Goal: Transaction & Acquisition: Purchase product/service

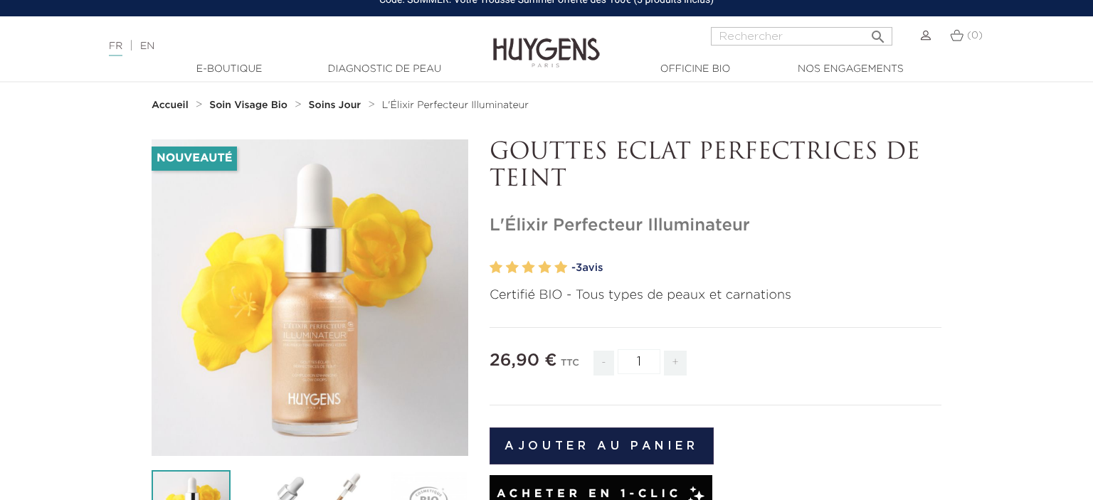
scroll to position [75, 0]
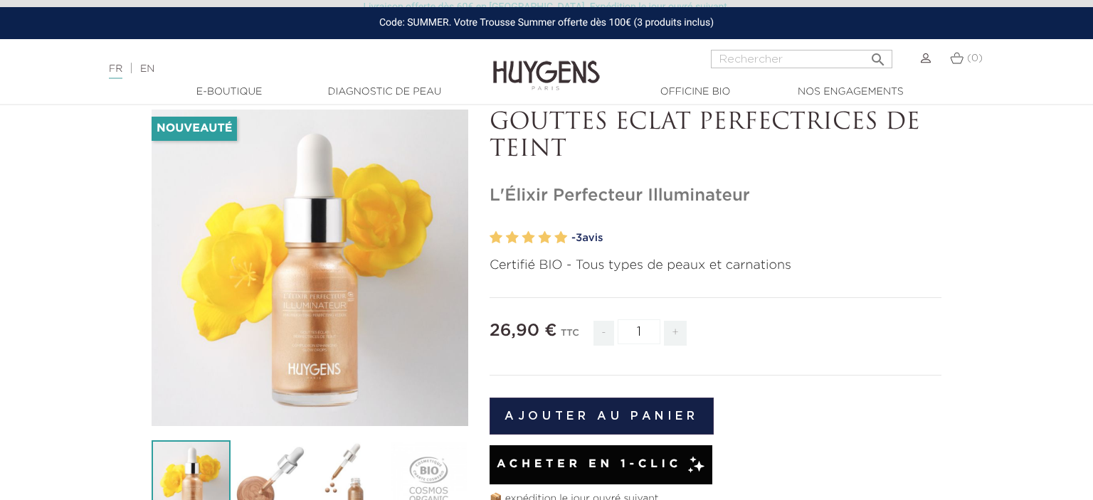
click at [594, 235] on link "- 3 avis" at bounding box center [756, 238] width 370 height 21
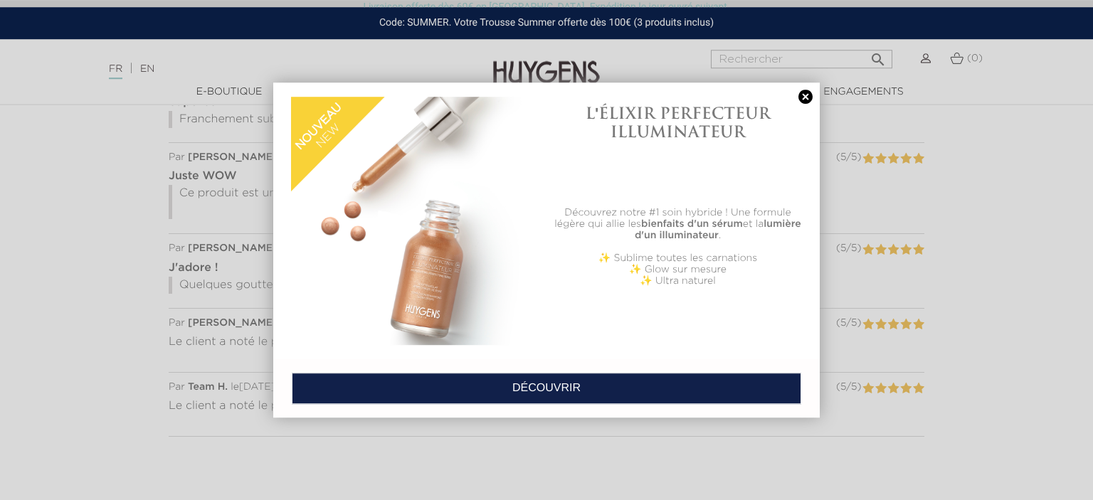
click at [808, 95] on link at bounding box center [805, 97] width 20 height 15
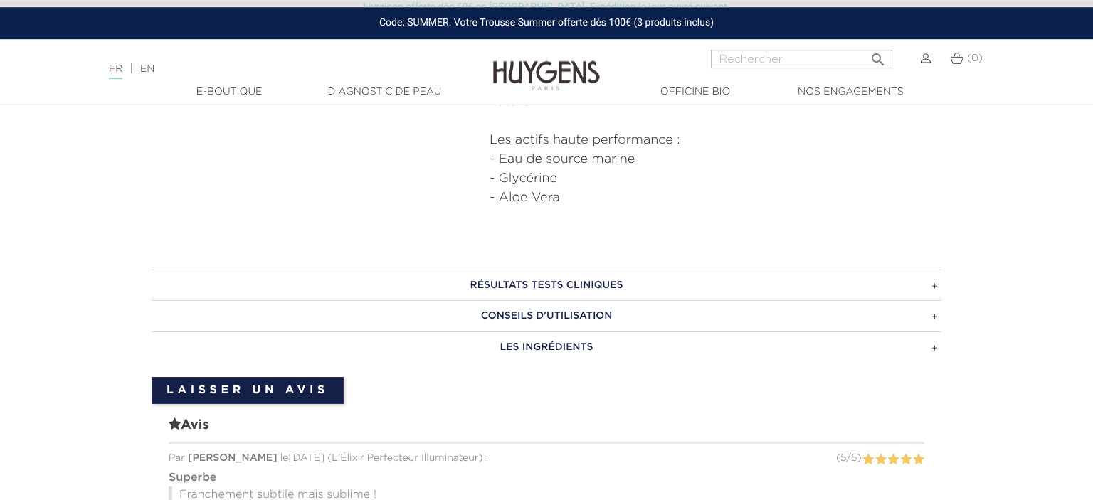
scroll to position [475, 0]
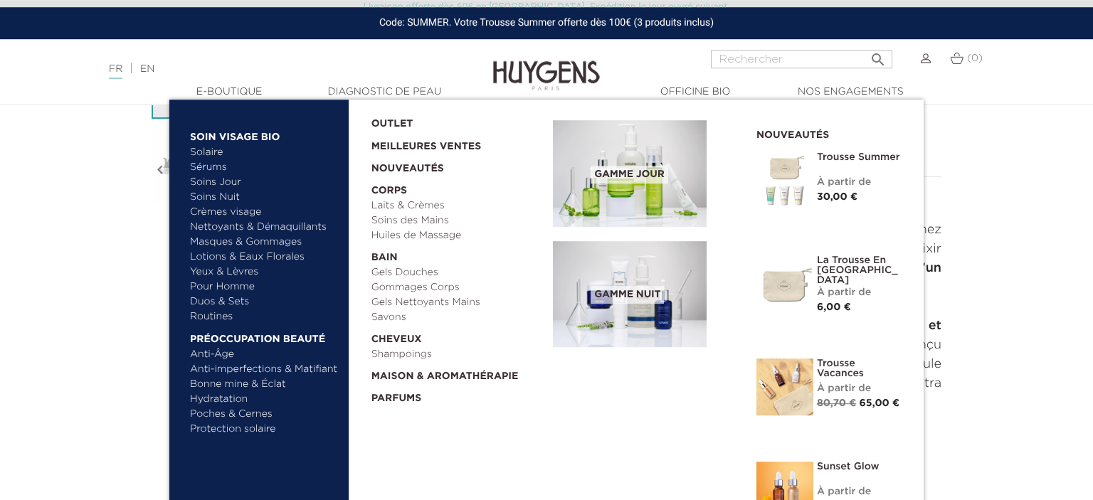
click at [213, 152] on link "Solaire" at bounding box center [264, 152] width 149 height 15
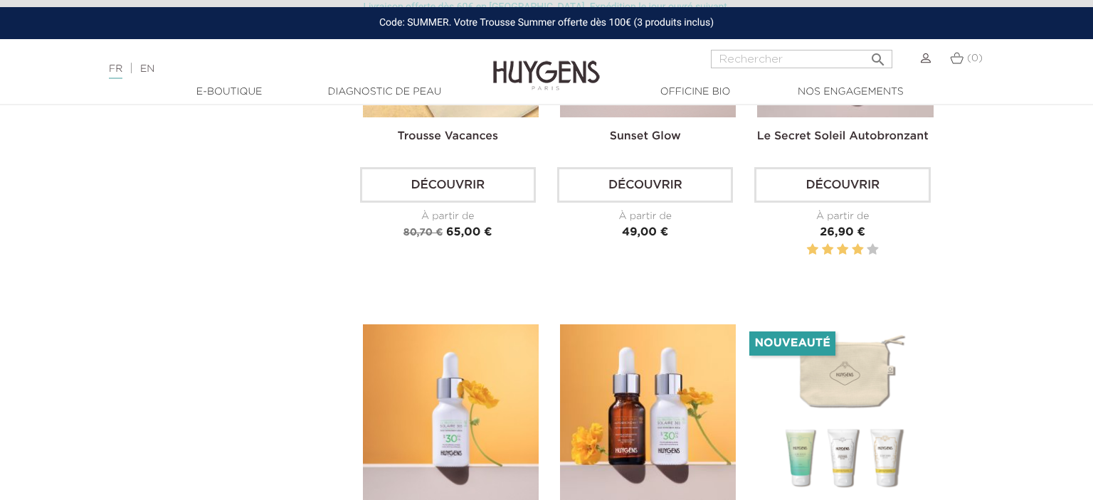
scroll to position [225, 0]
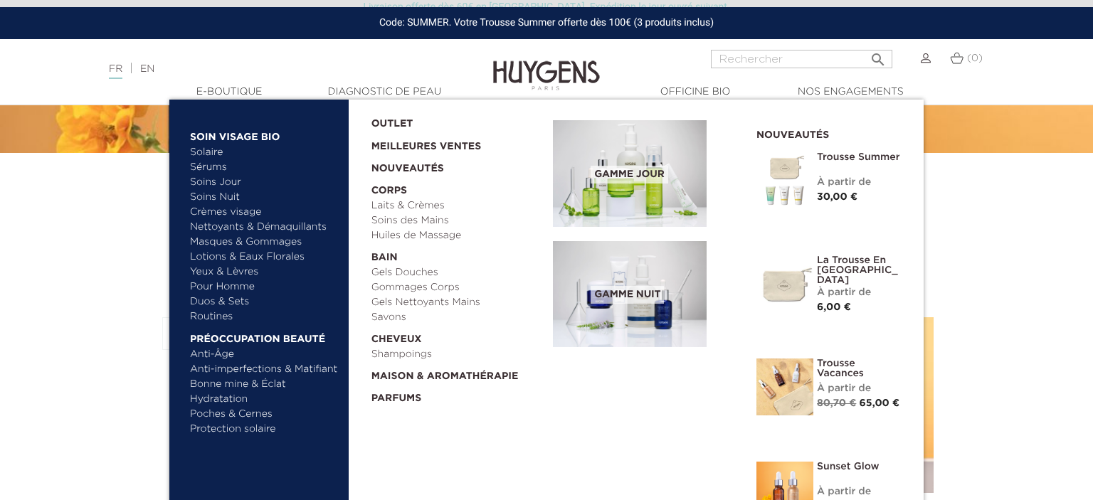
click at [218, 179] on link "Soins Jour" at bounding box center [264, 182] width 149 height 15
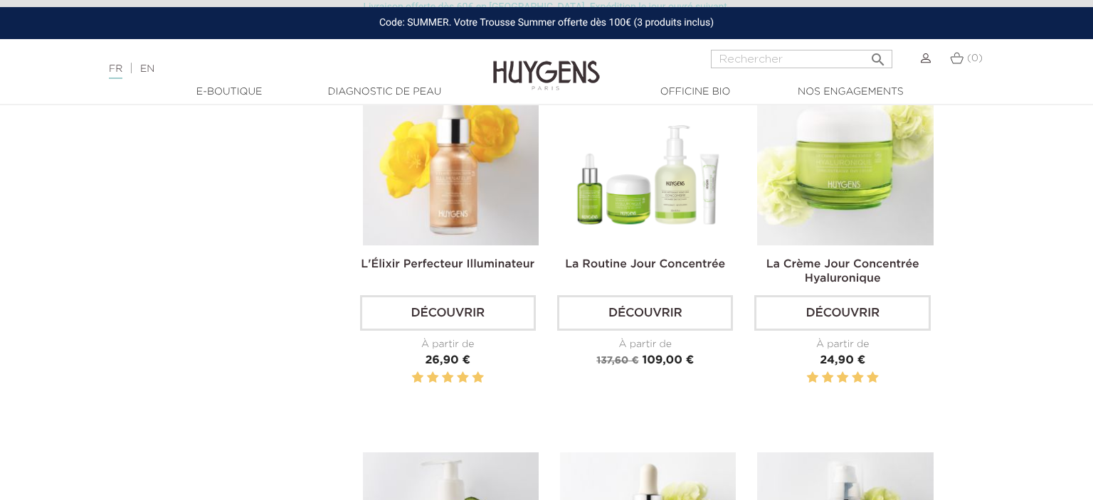
scroll to position [526, 0]
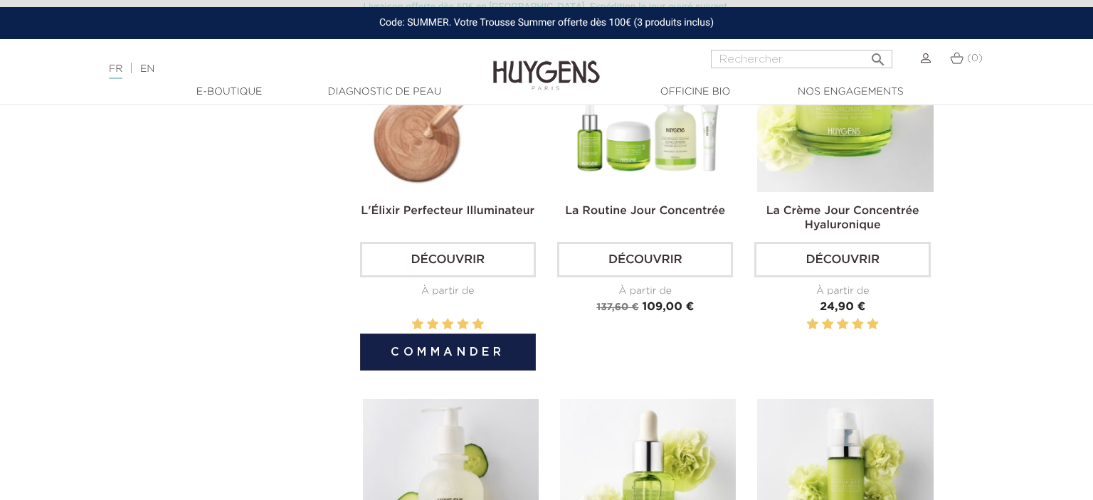
click at [464, 255] on link "Découvrir" at bounding box center [448, 260] width 176 height 36
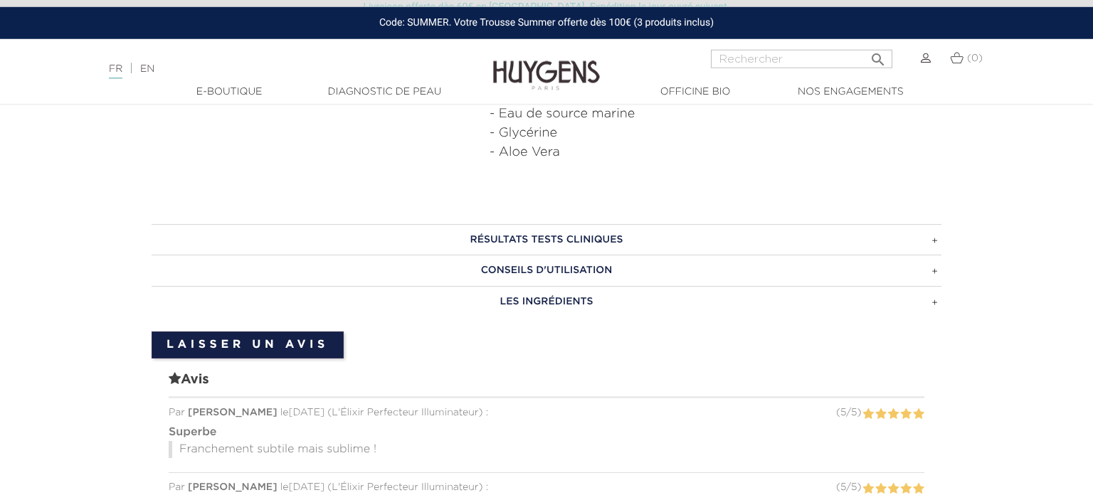
scroll to position [826, 0]
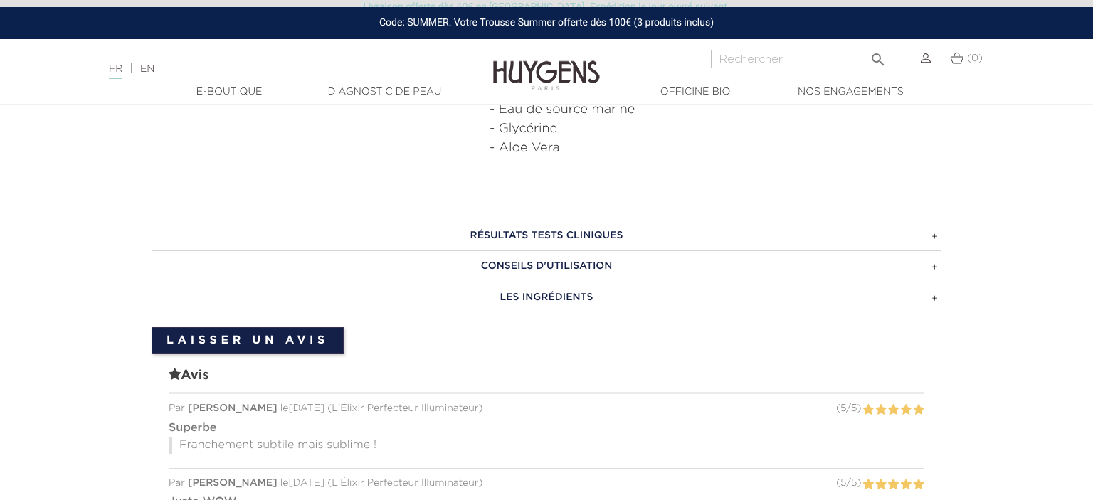
click at [934, 269] on h3 "CONSEILS D'UTILISATION" at bounding box center [547, 265] width 790 height 31
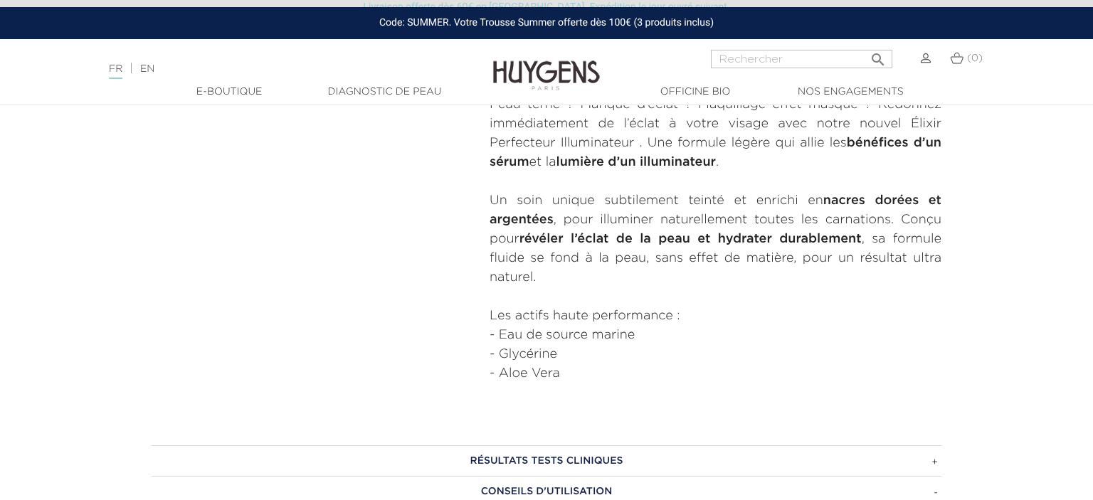
scroll to position [300, 0]
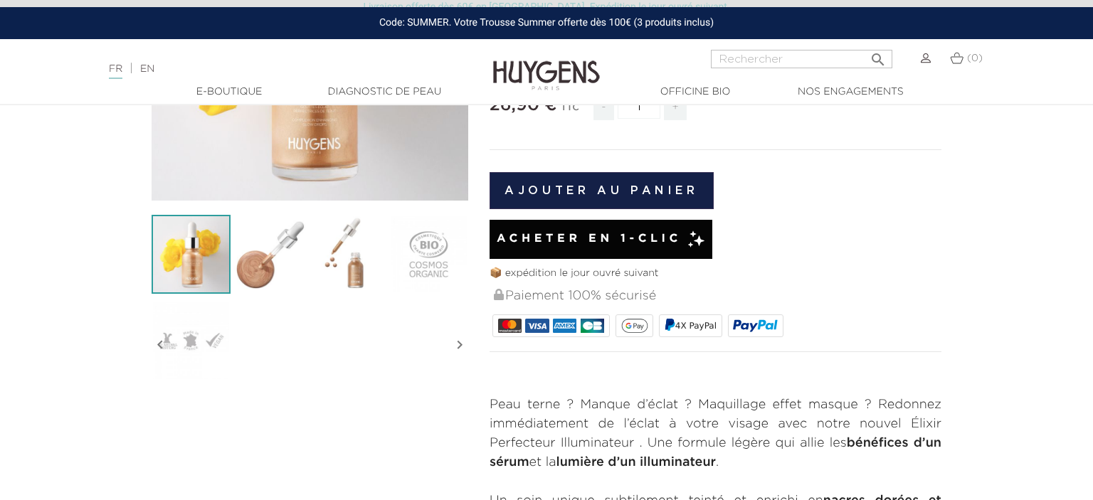
click at [584, 228] on div "Acheter en 1-clic" at bounding box center [601, 239] width 223 height 39
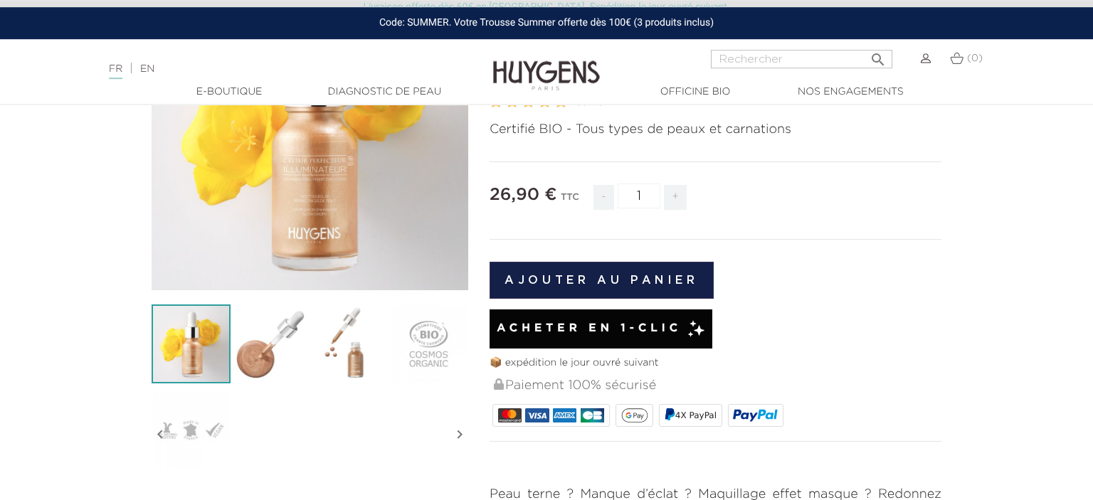
scroll to position [225, 0]
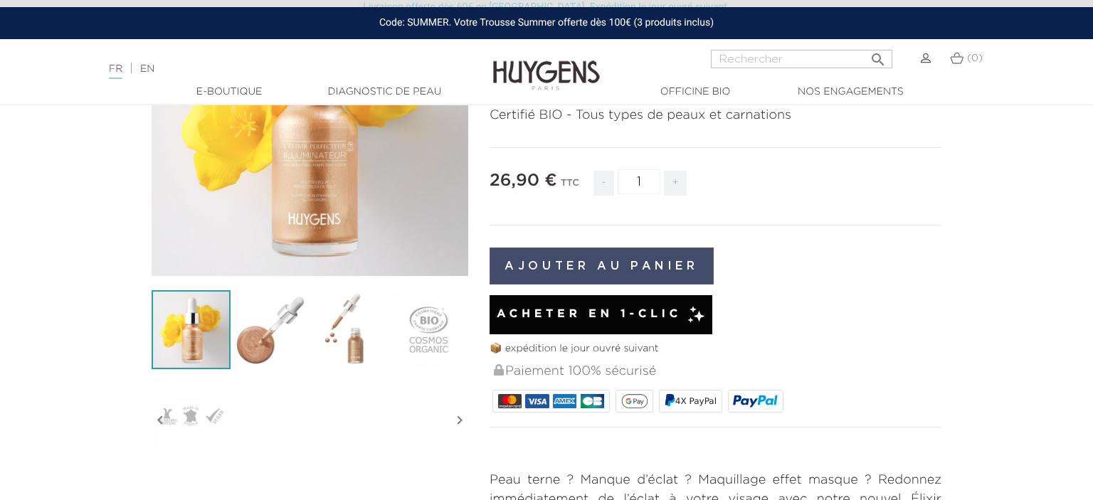
click at [578, 264] on button "Ajouter au panier" at bounding box center [602, 266] width 224 height 37
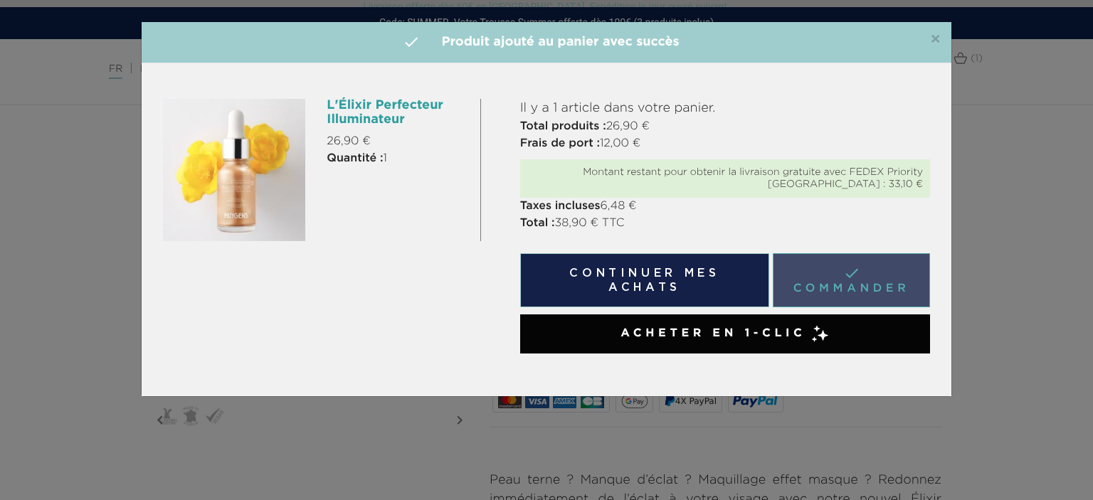
click at [828, 283] on link " Commander" at bounding box center [851, 280] width 157 height 54
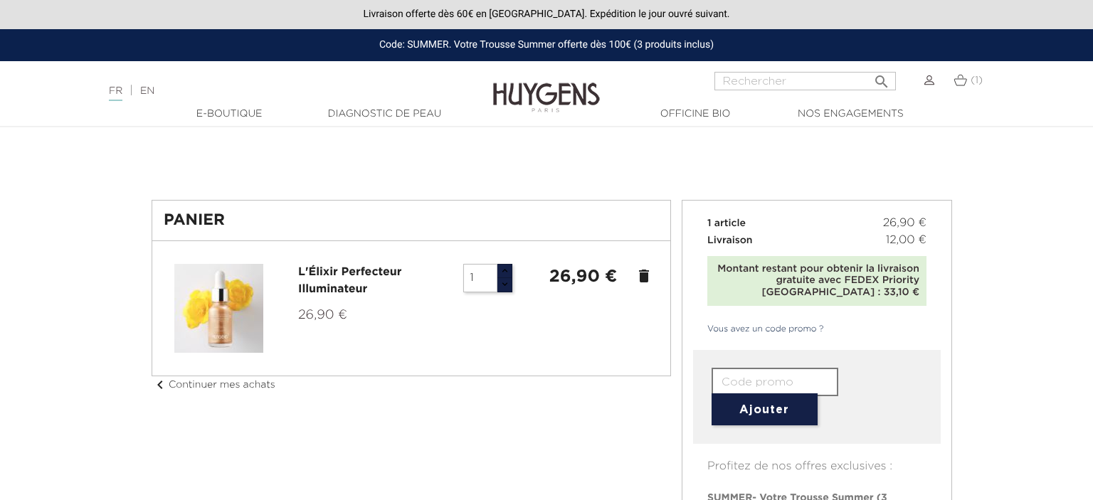
click at [735, 380] on input "text" at bounding box center [775, 382] width 127 height 28
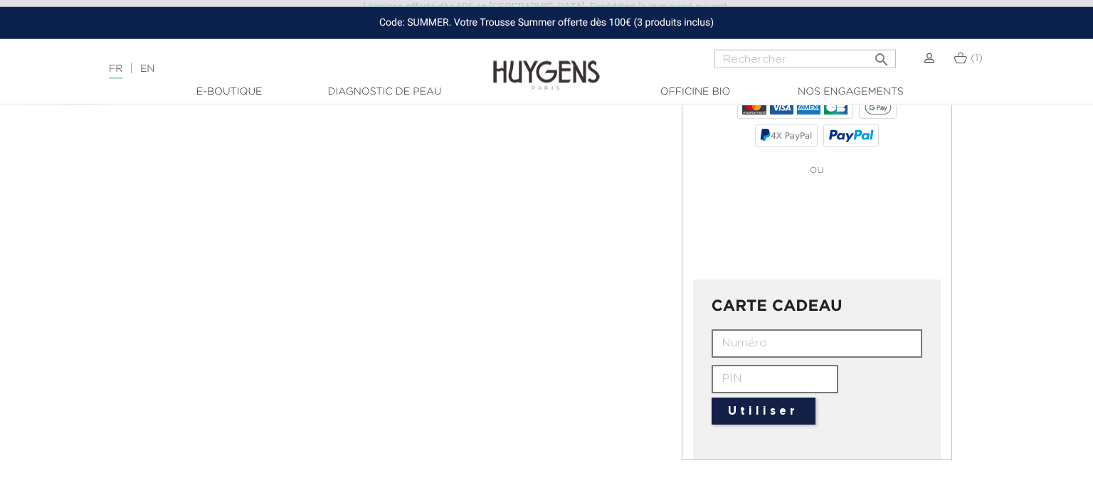
scroll to position [676, 0]
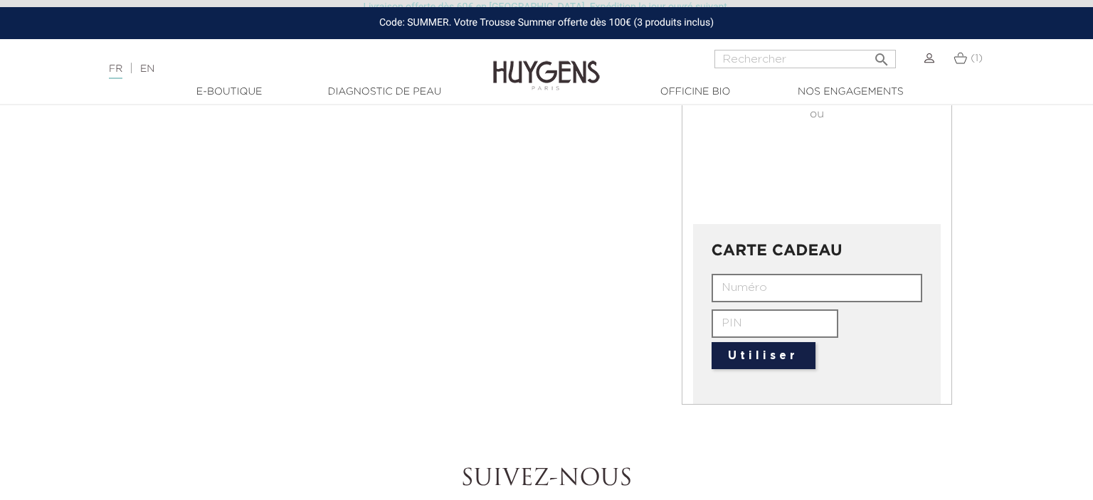
click at [754, 280] on input "text" at bounding box center [817, 288] width 211 height 28
click at [761, 282] on input "HUYG-" at bounding box center [817, 288] width 211 height 28
type input "HUYG-4V9V-JKMC-6QV7"
click at [794, 314] on input "text" at bounding box center [775, 324] width 127 height 28
type input "6599"
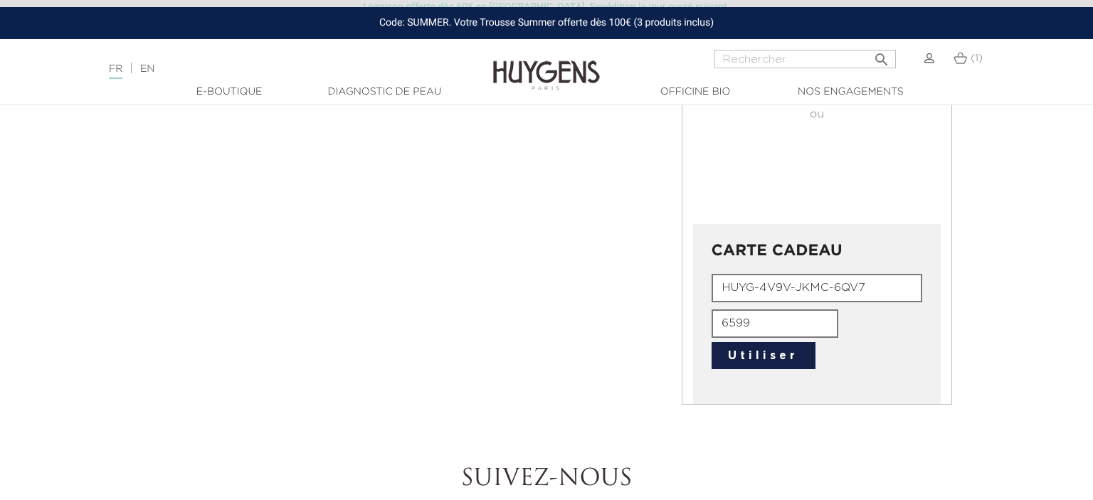
click at [778, 355] on button "Utiliser" at bounding box center [764, 355] width 104 height 27
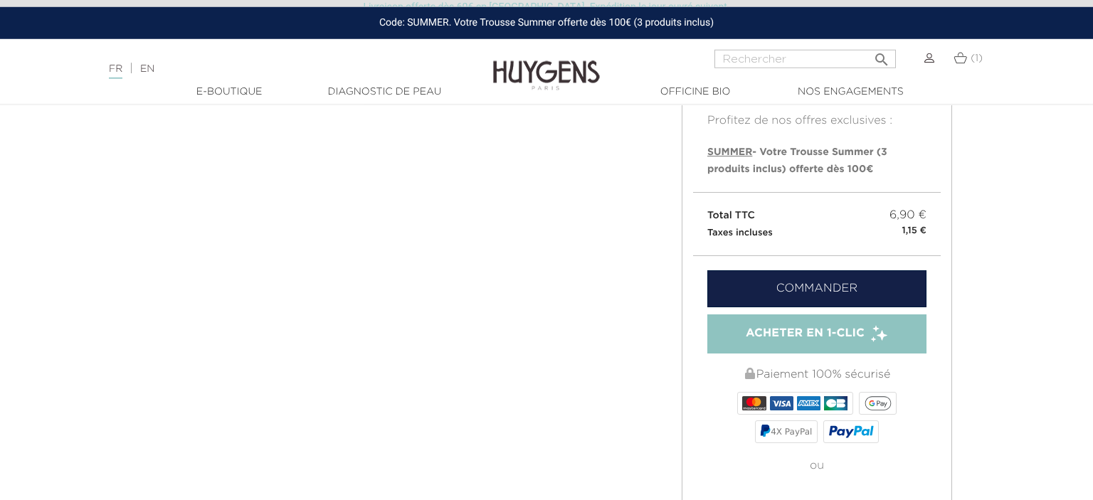
scroll to position [376, 0]
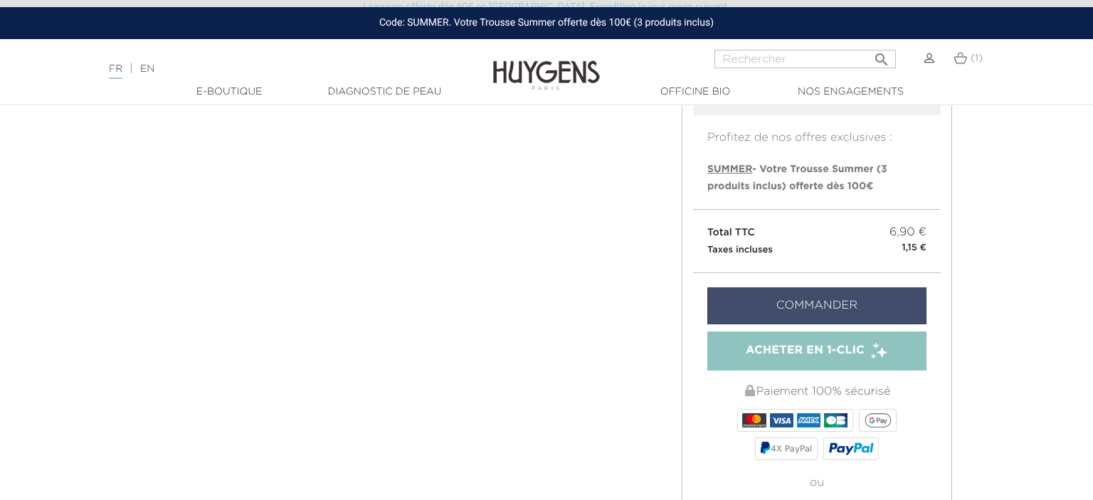
click at [841, 302] on link "Commander" at bounding box center [816, 305] width 219 height 37
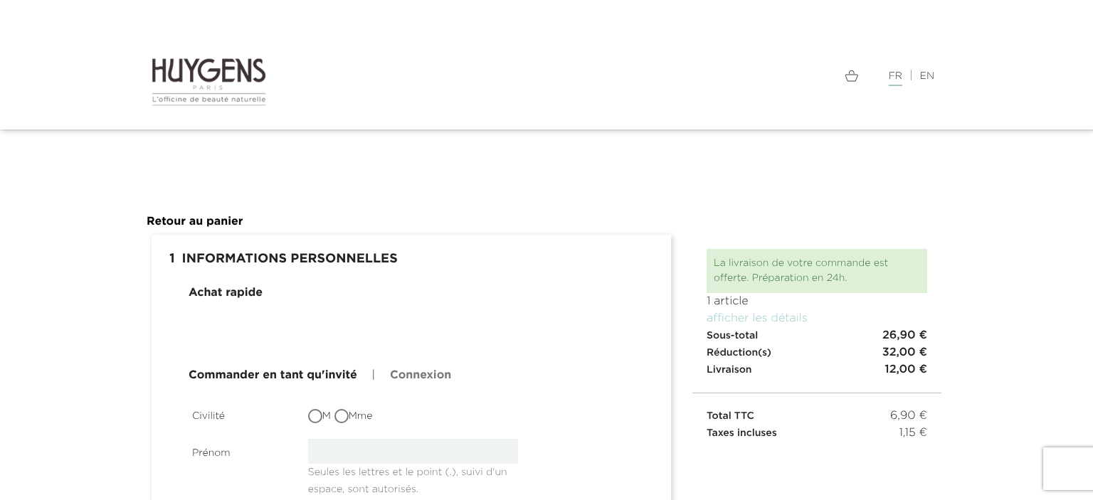
click at [343, 415] on input "Mme" at bounding box center [343, 418] width 14 height 14
radio input "true"
click at [334, 452] on input "text" at bounding box center [413, 451] width 211 height 25
type input "Clari"
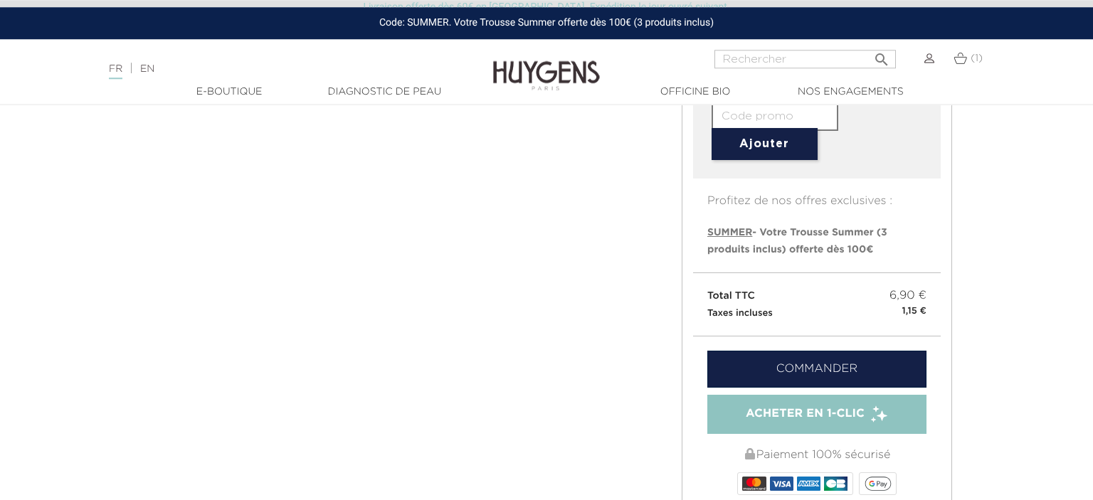
scroll to position [376, 0]
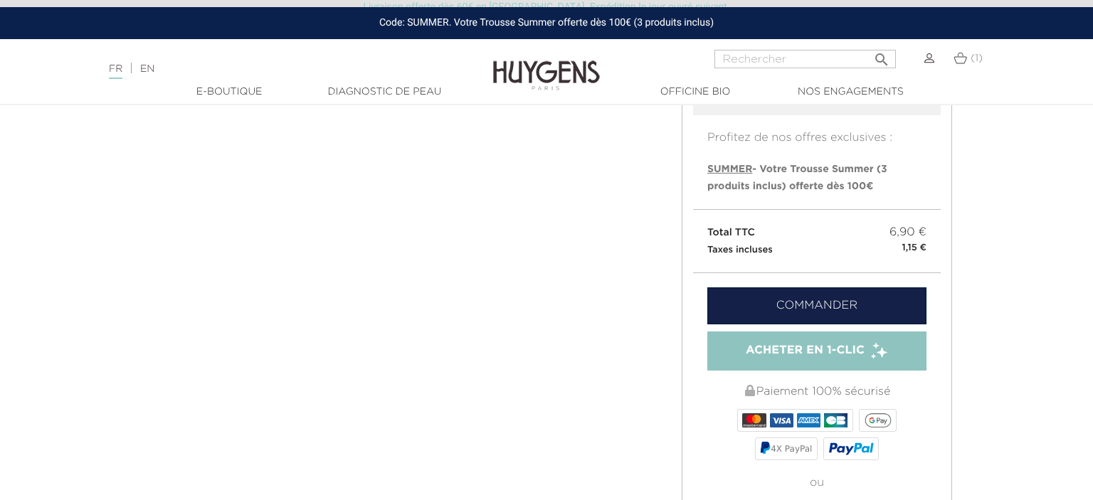
click at [821, 352] on span "Acheter en 1-clic" at bounding box center [805, 350] width 119 height 17
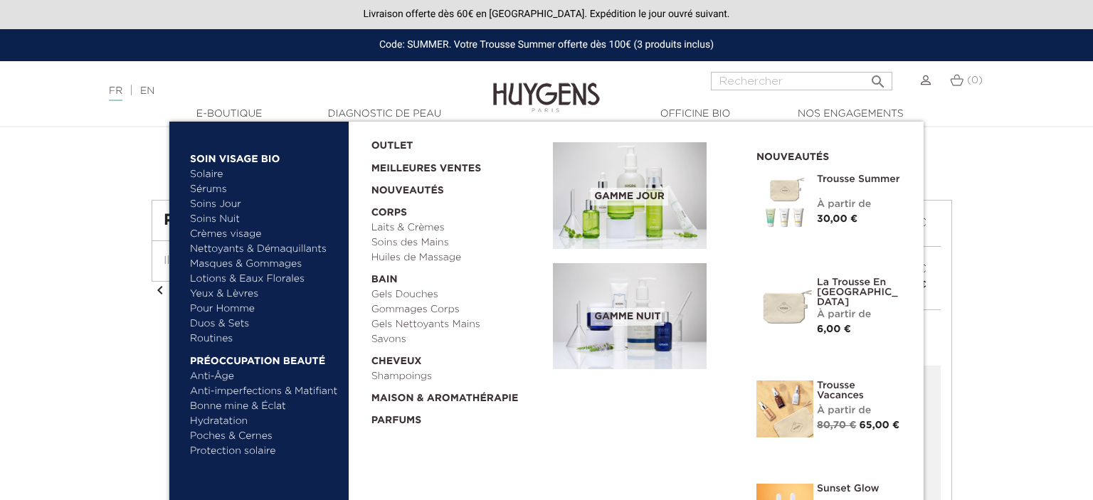
click at [203, 203] on link "Soins Jour" at bounding box center [264, 204] width 149 height 15
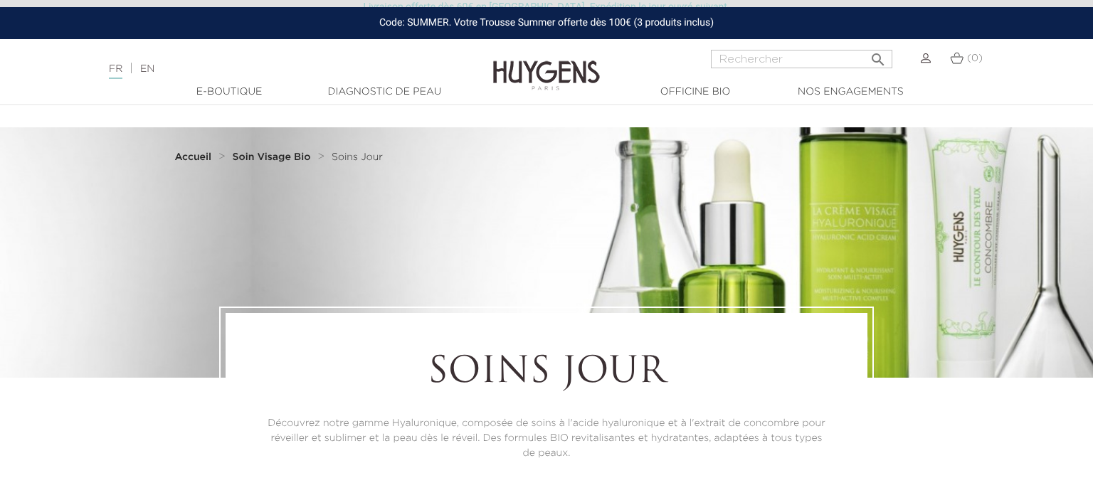
scroll to position [225, 0]
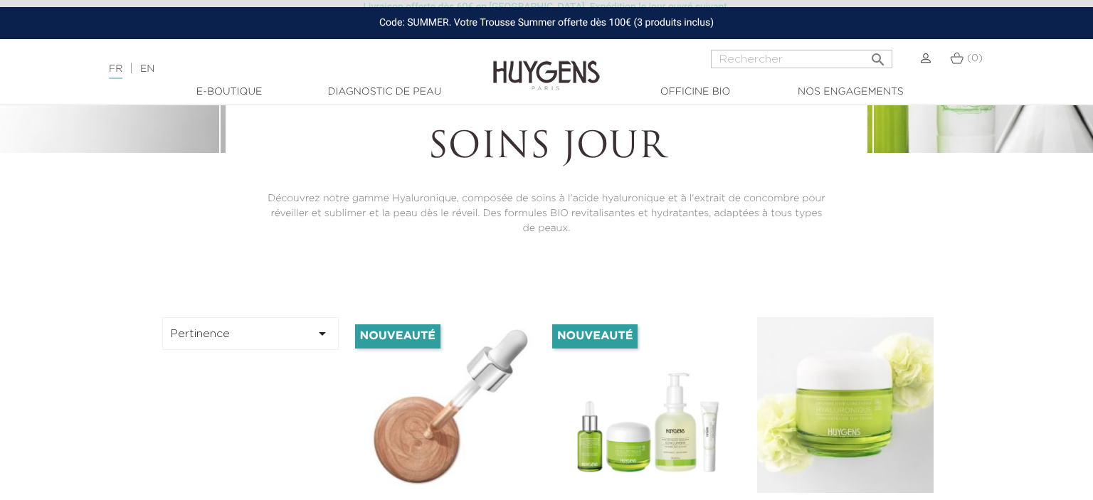
click at [490, 398] on img at bounding box center [451, 405] width 176 height 176
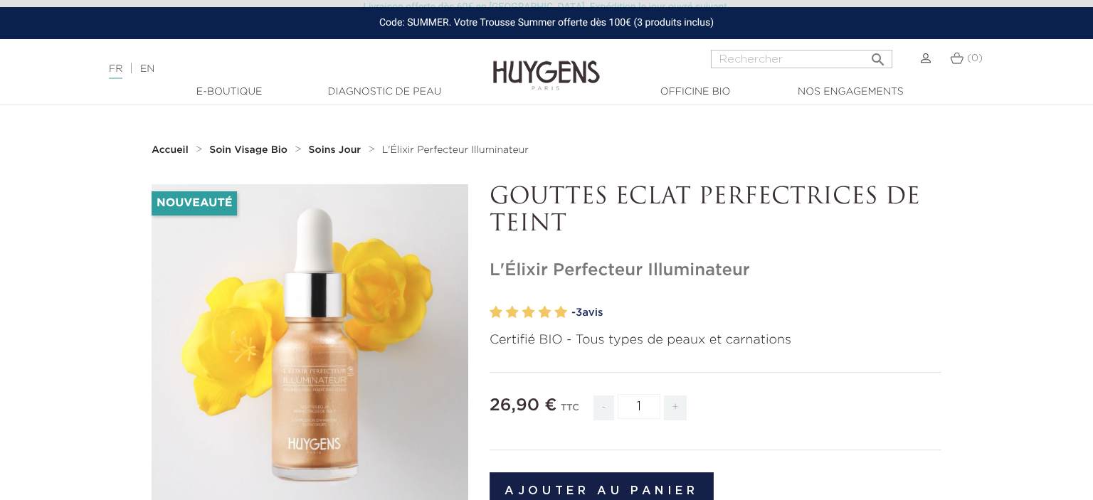
scroll to position [300, 0]
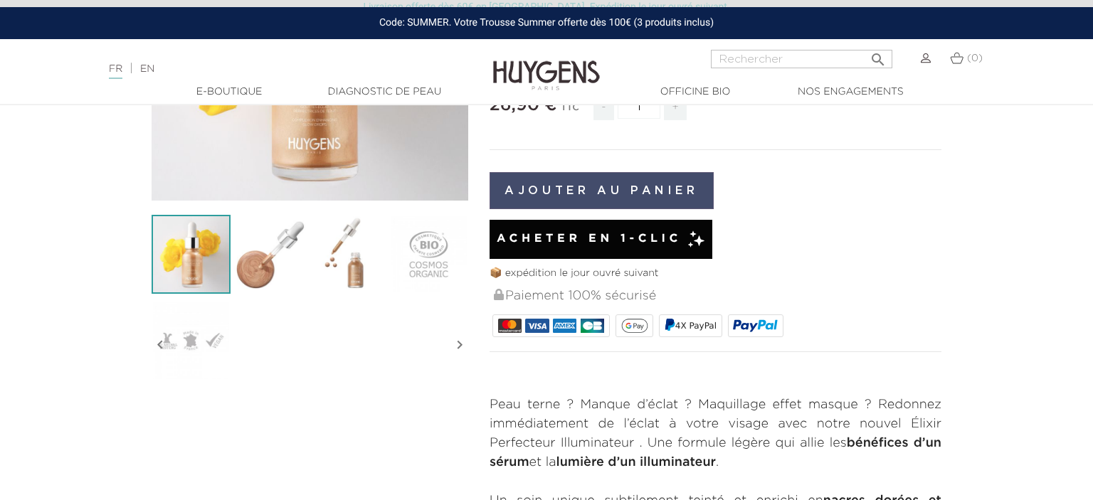
click at [592, 193] on button "Ajouter au panier" at bounding box center [602, 190] width 224 height 37
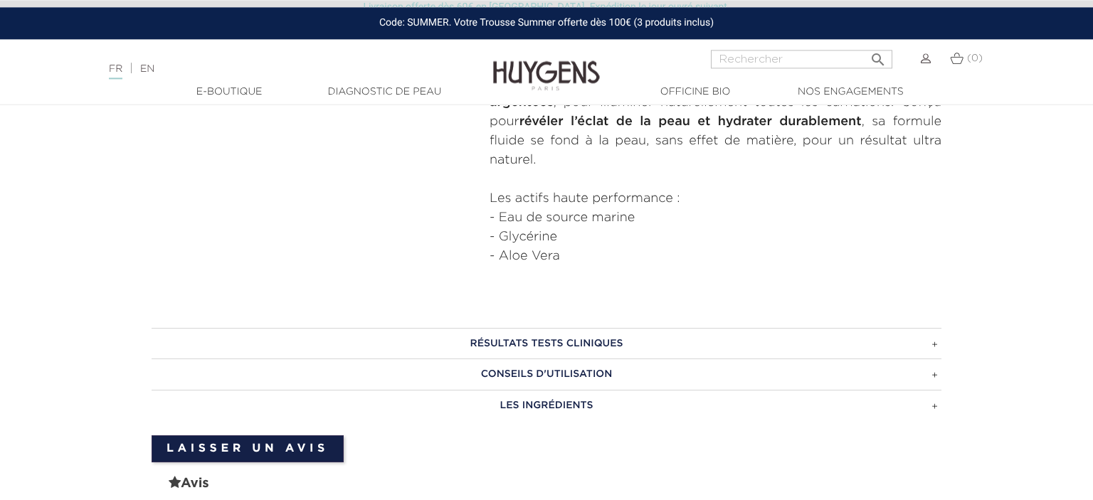
scroll to position [751, 0]
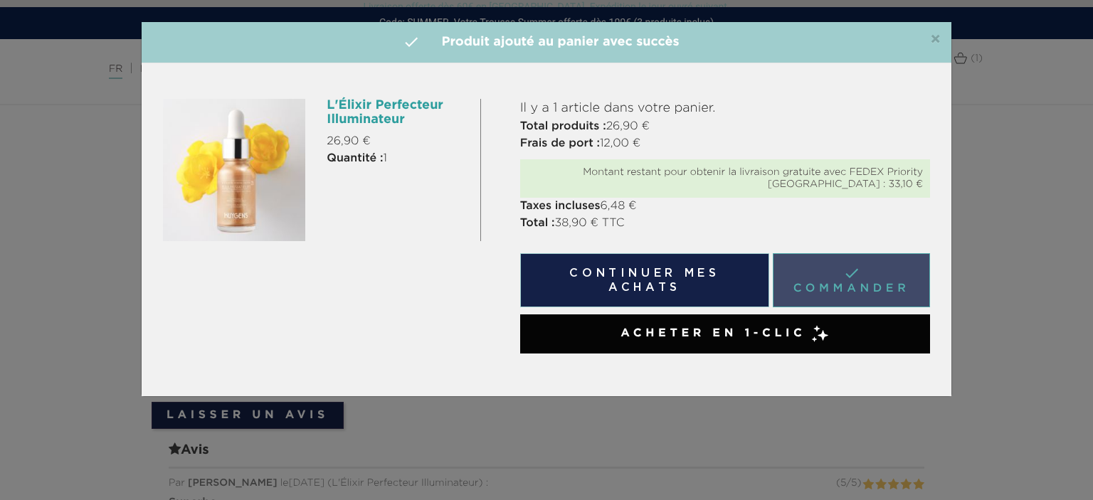
click at [847, 277] on link " Commander" at bounding box center [851, 280] width 157 height 54
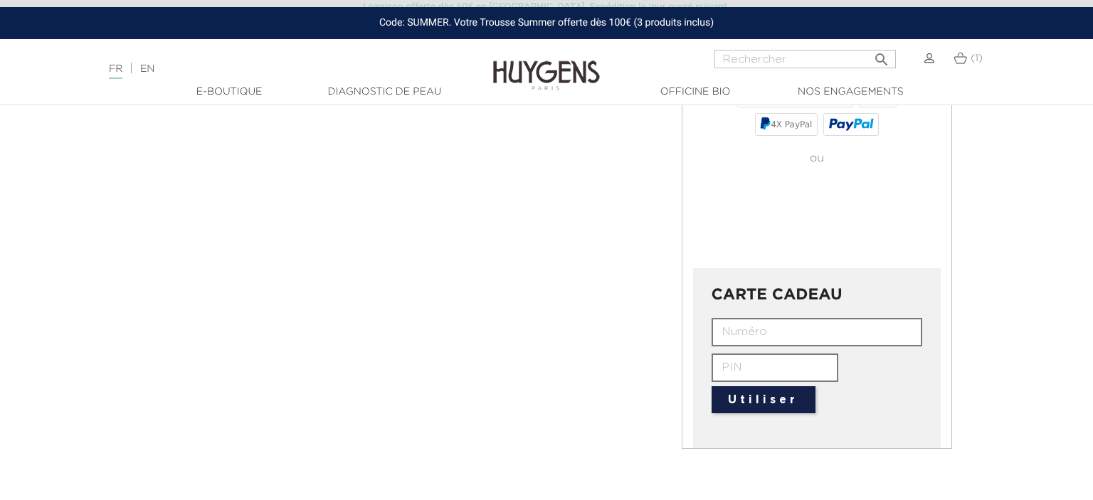
scroll to position [751, 0]
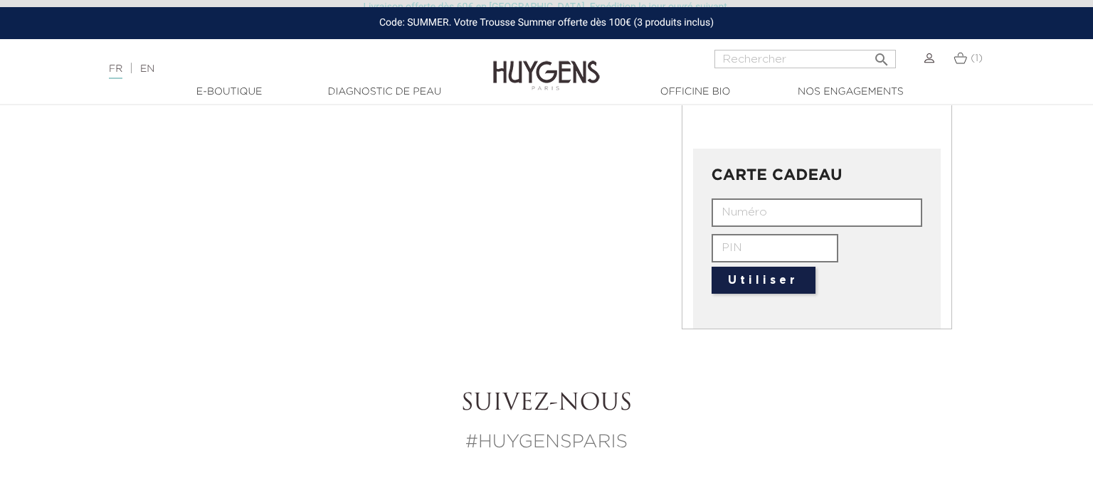
click at [737, 205] on input "text" at bounding box center [817, 213] width 211 height 28
type input "HUYG-4V9V-JKMC-6QV7"
click at [750, 243] on input "text" at bounding box center [775, 248] width 127 height 28
type input "6599"
click at [772, 282] on button "Utiliser" at bounding box center [764, 280] width 104 height 27
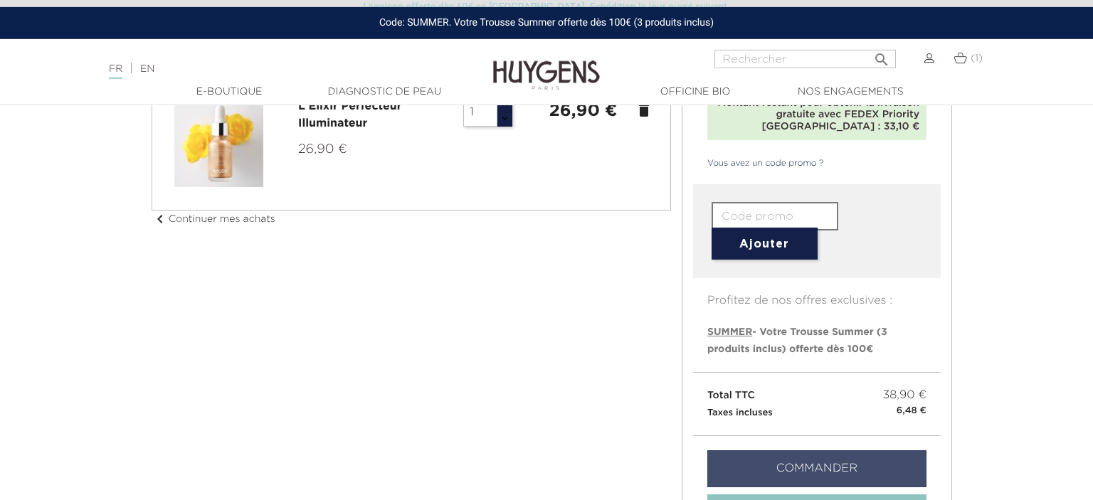
scroll to position [0, 0]
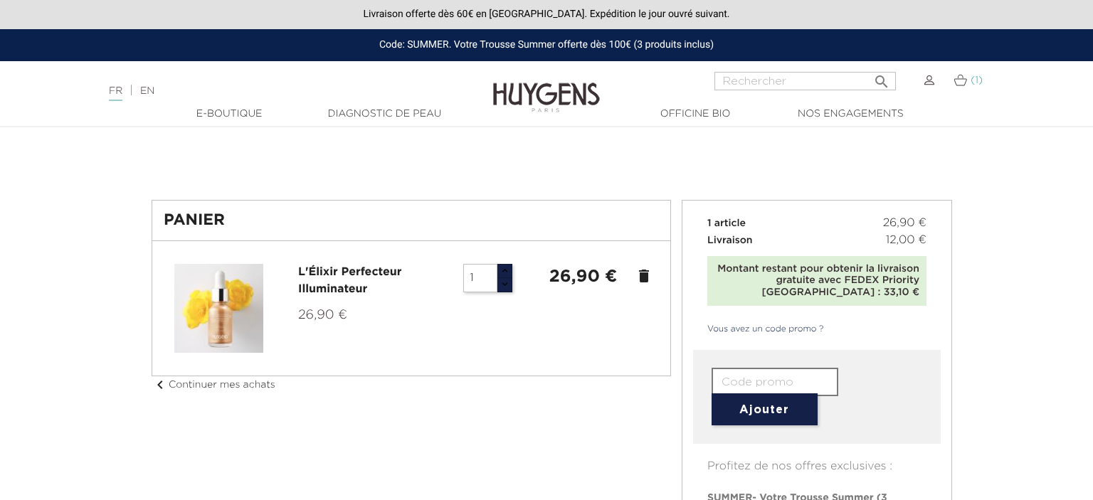
click at [961, 84] on img at bounding box center [960, 80] width 14 height 12
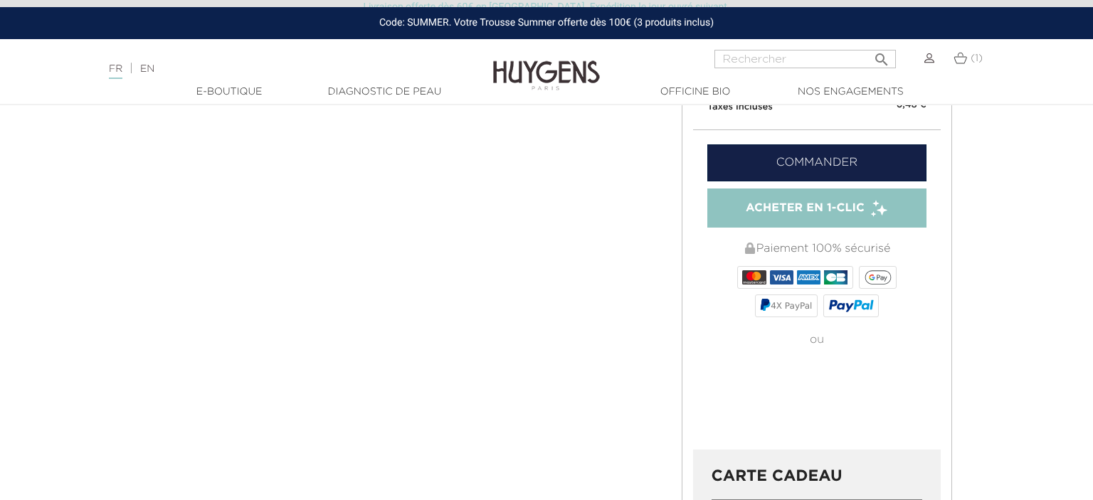
scroll to position [751, 0]
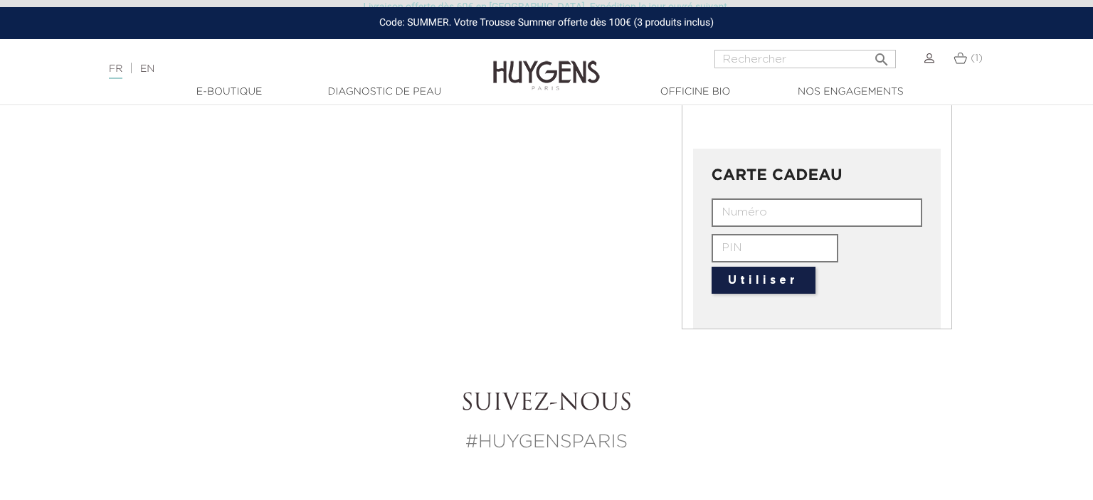
click at [758, 212] on input "text" at bounding box center [817, 213] width 211 height 28
type input "HUYG-4V9V-JKMC-6QV7"
click at [741, 248] on input "text" at bounding box center [775, 248] width 127 height 28
type input "6599"
drag, startPoint x: 739, startPoint y: 306, endPoint x: 744, endPoint y: 287, distance: 19.8
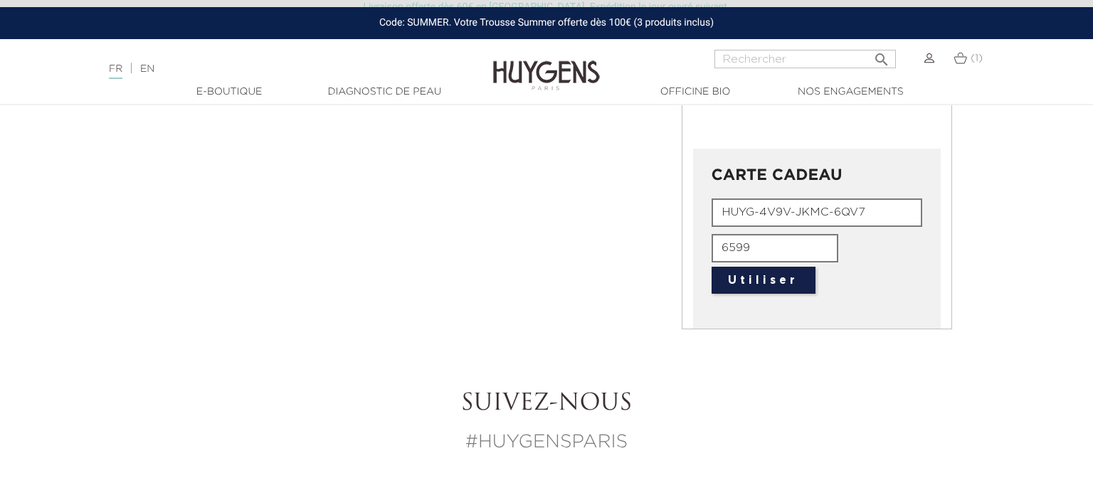
click at [739, 303] on div "CARTE CADEAU HUYG-4V9V-JKMC-6QV7 6599 Utiliser  " at bounding box center [817, 239] width 248 height 180
click at [746, 280] on button "Utiliser" at bounding box center [764, 280] width 104 height 27
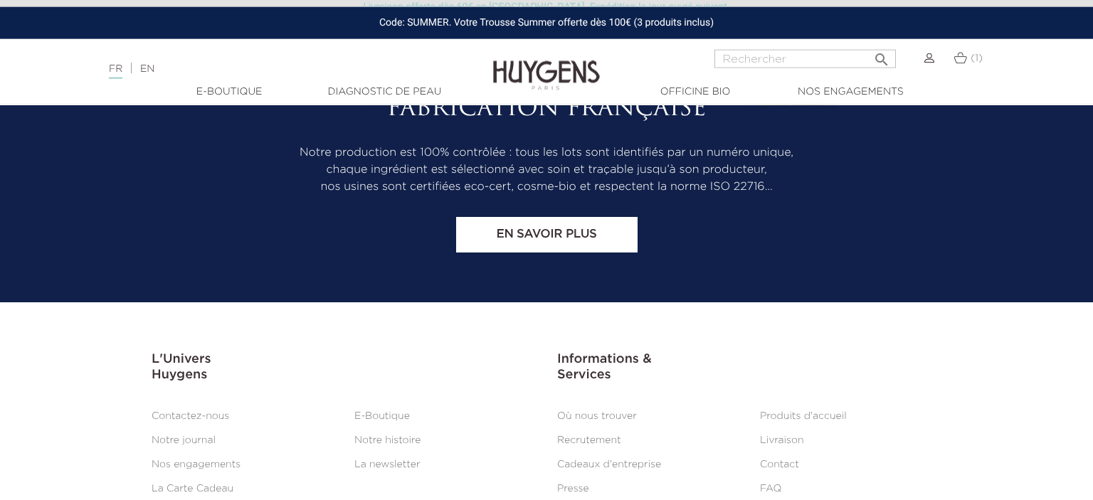
scroll to position [1878, 0]
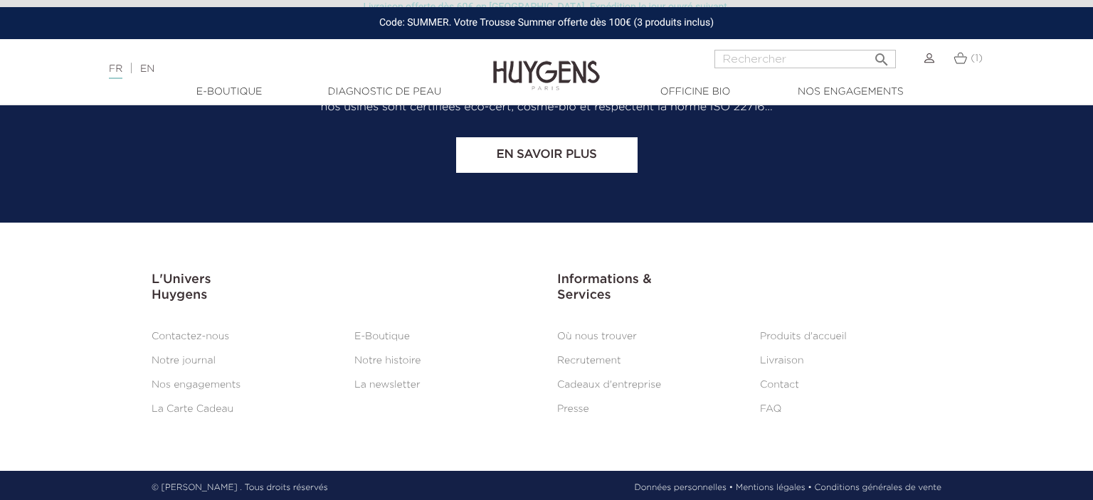
click at [209, 332] on link "Contactez-nous" at bounding box center [191, 337] width 78 height 10
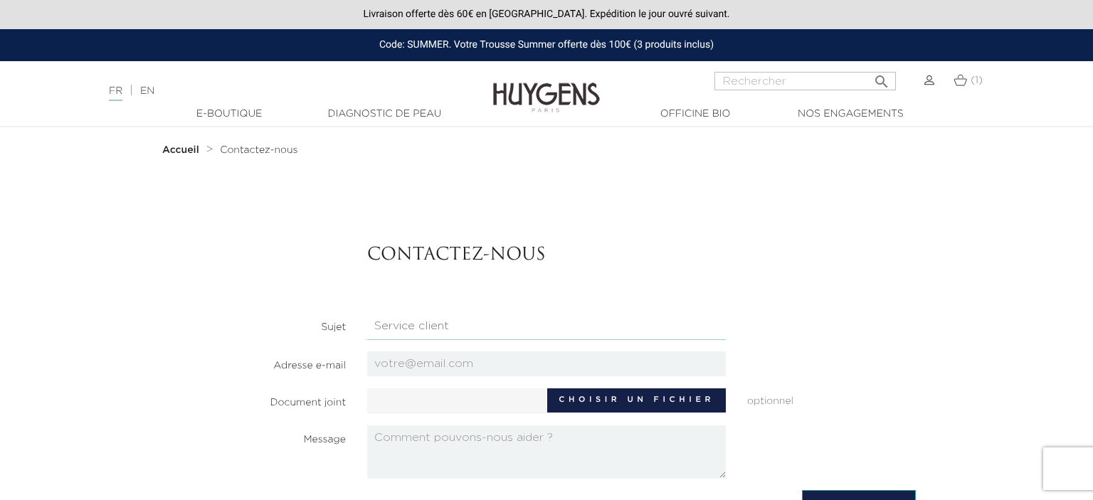
click at [367, 313] on select "Candidatures Boutiques Candidatures Siège Partenariats Relations Presse Service…" at bounding box center [546, 326] width 359 height 27
click at [277, 384] on section "Contactez-nous Sujet Candidatures Boutiques Candidatures Siège Partenariats Rel…" at bounding box center [546, 344] width 739 height 269
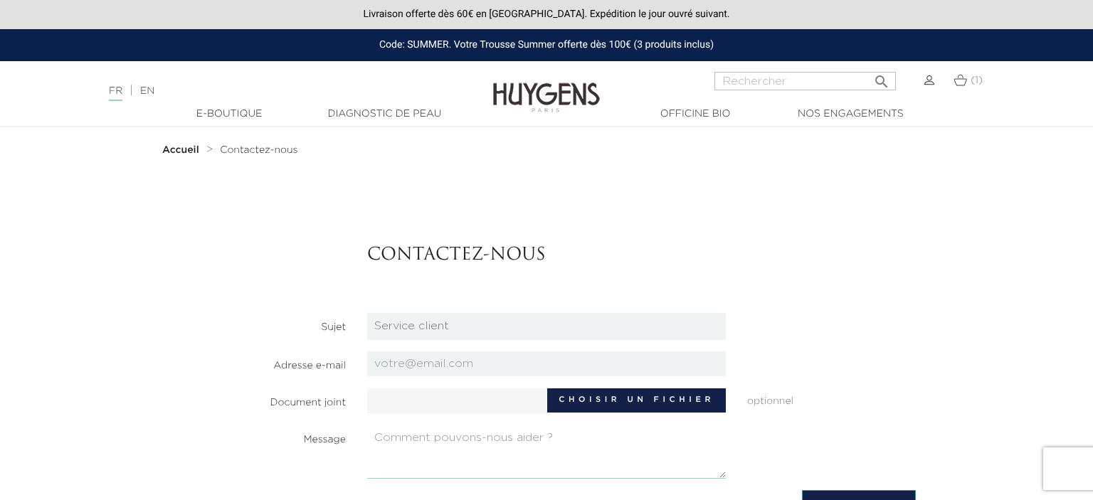
click at [411, 438] on textarea at bounding box center [546, 451] width 359 height 53
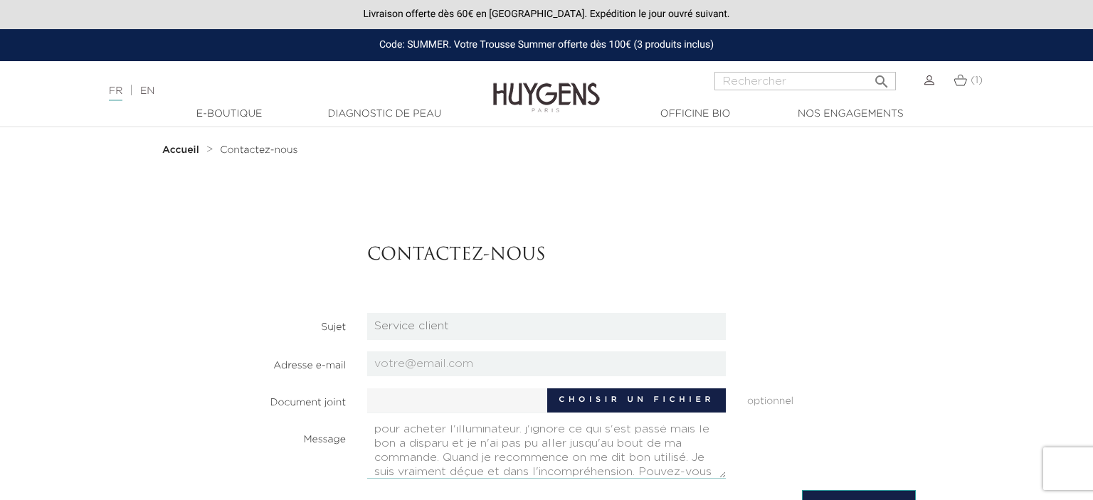
scroll to position [37, 0]
type textarea "Bonjour, j'ai utilisé un bon de 20 euros Emile's pour acheter l'illuminateur. j…"
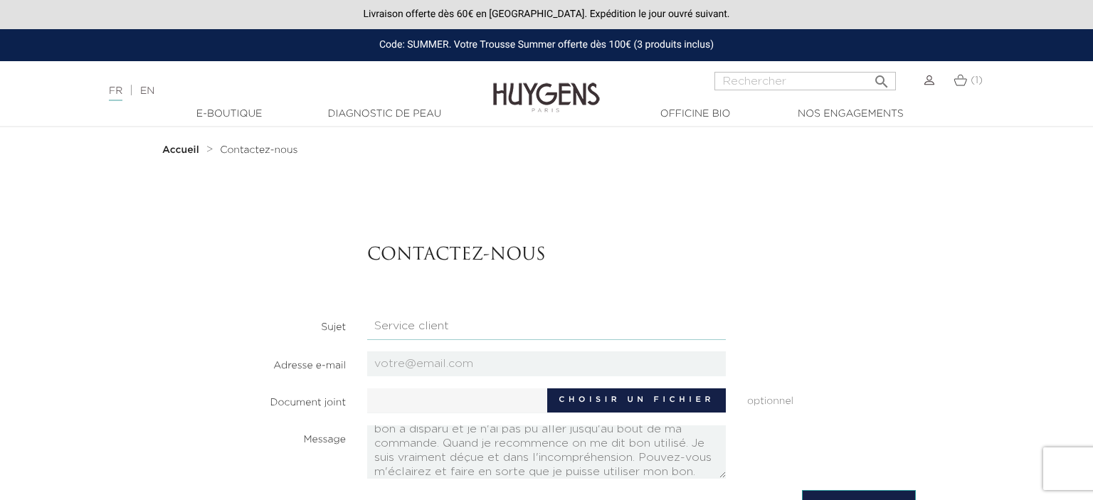
click at [367, 313] on select "Candidatures Boutiques Candidatures Siège Partenariats Relations Presse Service…" at bounding box center [546, 326] width 359 height 27
click option "Service client" at bounding box center [0, 0] width 0 height 0
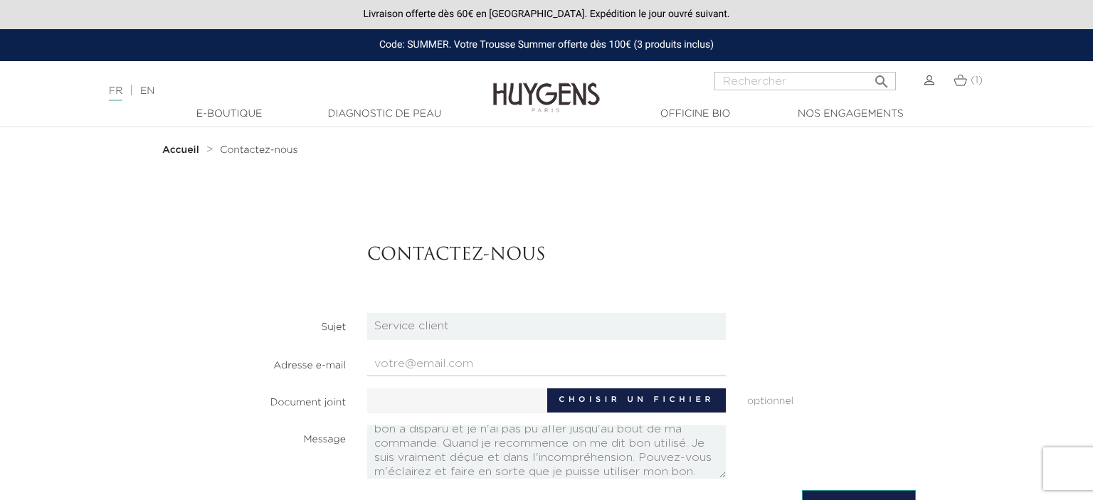
click at [411, 365] on input "email" at bounding box center [546, 363] width 359 height 25
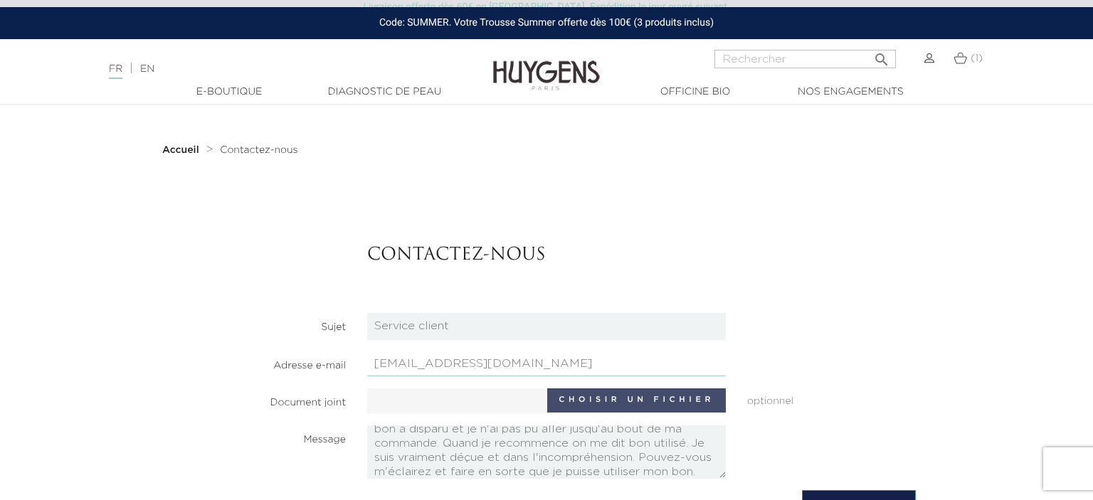
scroll to position [300, 0]
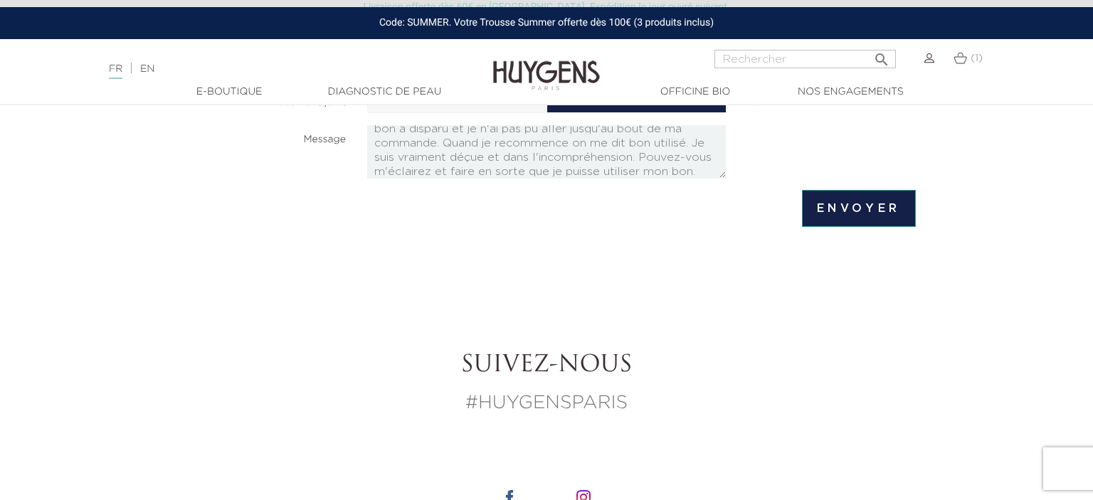
type input "clviaouet@hotmail.fr"
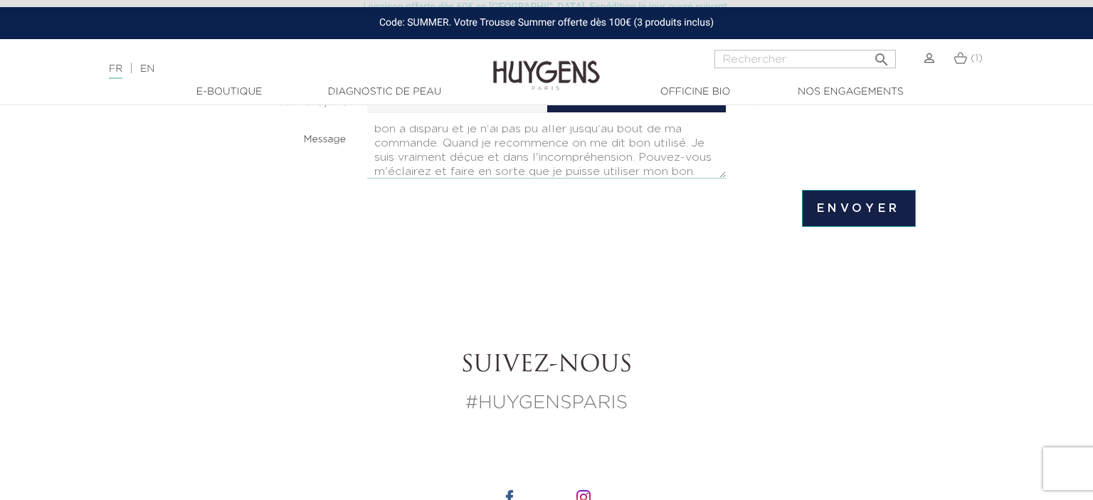
click at [615, 171] on textarea "Bonjour, j'ai utilisé un bon de 20 euros Emile's pour acheter l'illuminateur. j…" at bounding box center [546, 151] width 359 height 53
type textarea "Bonjour, j'ai utilisé un bon de 20 euros Emile's pour acheter l'illuminateur. j…"
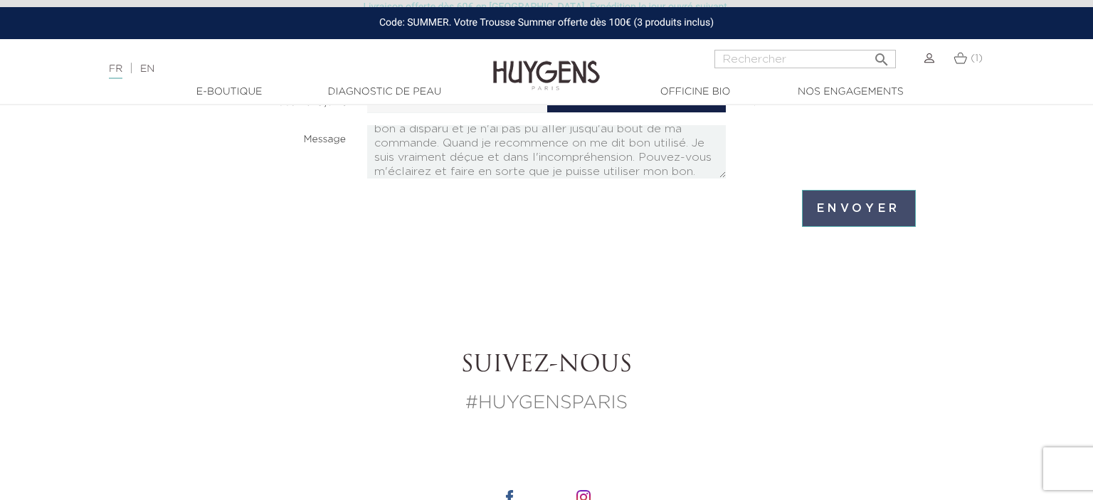
click at [832, 199] on input "Envoyer" at bounding box center [859, 208] width 114 height 37
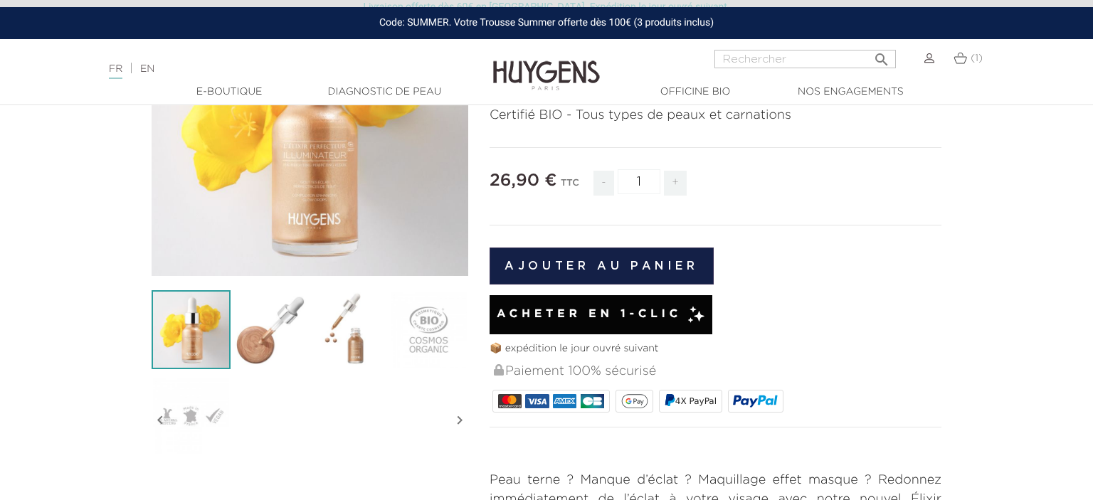
scroll to position [225, 0]
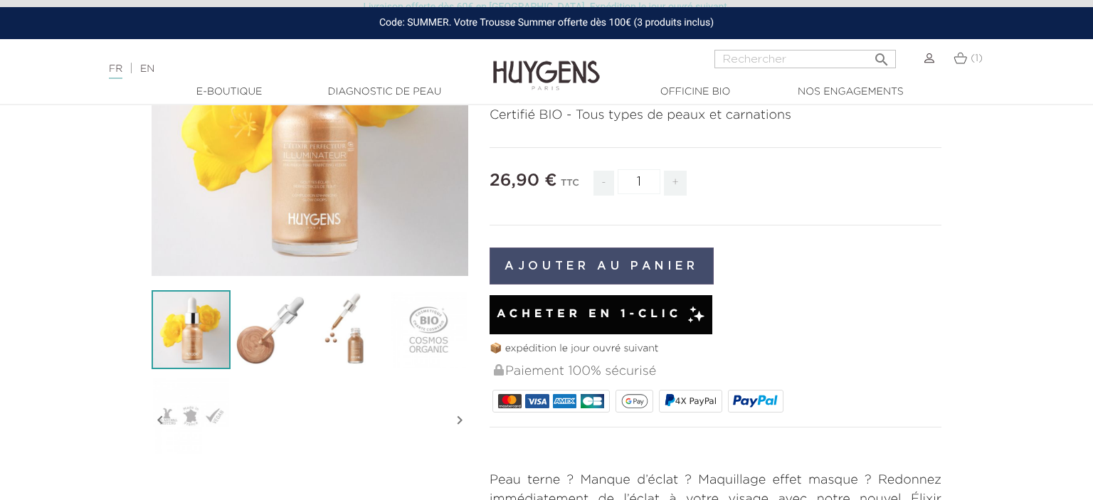
click at [590, 275] on button "Ajouter au panier" at bounding box center [602, 266] width 224 height 37
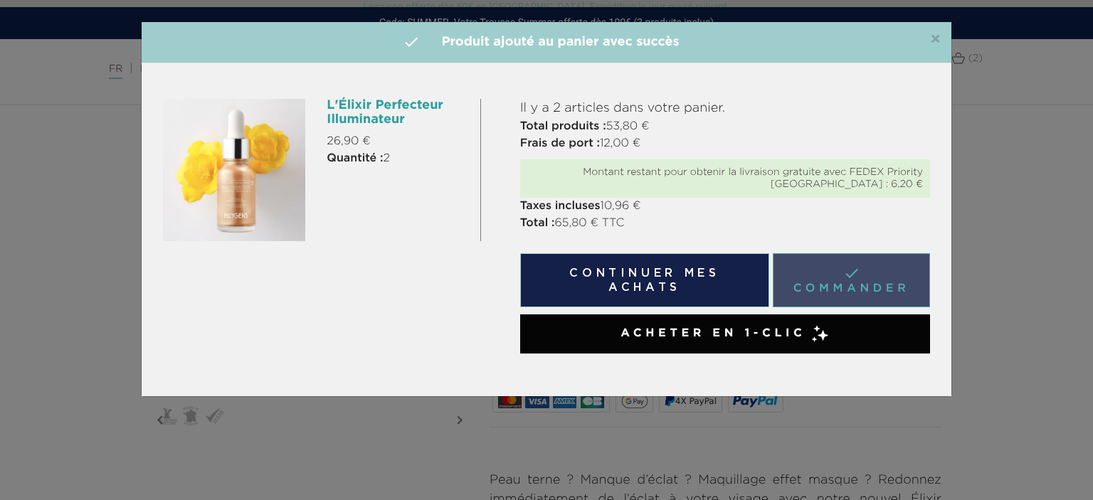
click at [859, 285] on link " Commander" at bounding box center [851, 280] width 157 height 54
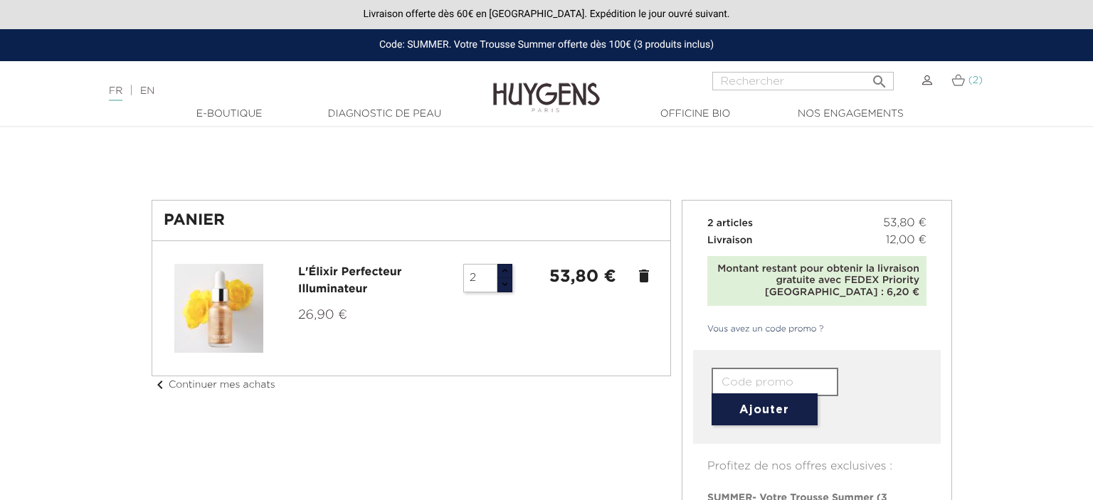
click at [963, 84] on img at bounding box center [958, 80] width 14 height 12
click at [502, 276] on button "button" at bounding box center [505, 271] width 16 height 15
type input "4"
click at [502, 266] on button "button" at bounding box center [505, 271] width 16 height 15
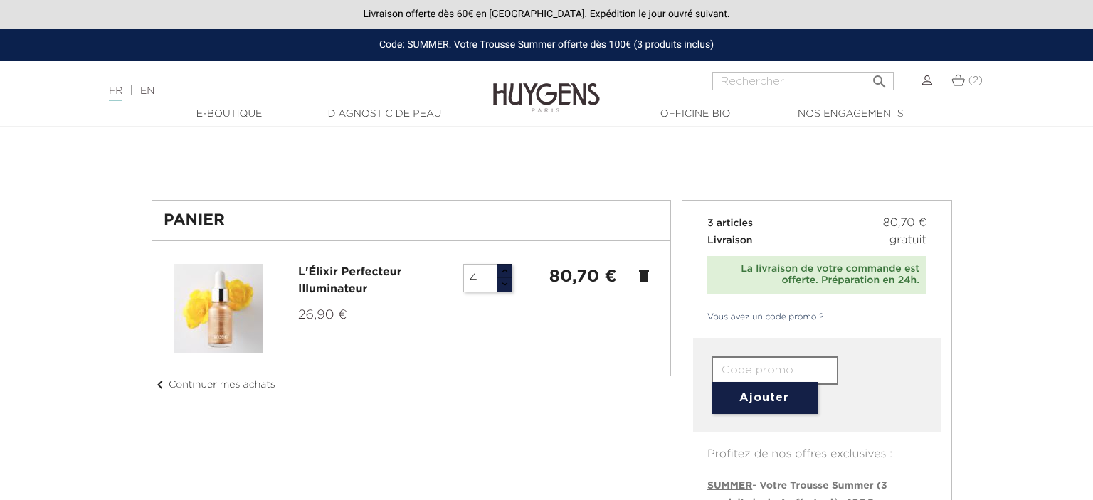
click at [502, 266] on button "button" at bounding box center [505, 271] width 16 height 15
type input "5"
click at [645, 275] on icon "delete" at bounding box center [643, 276] width 17 height 17
click at [640, 275] on icon "delete" at bounding box center [643, 276] width 17 height 17
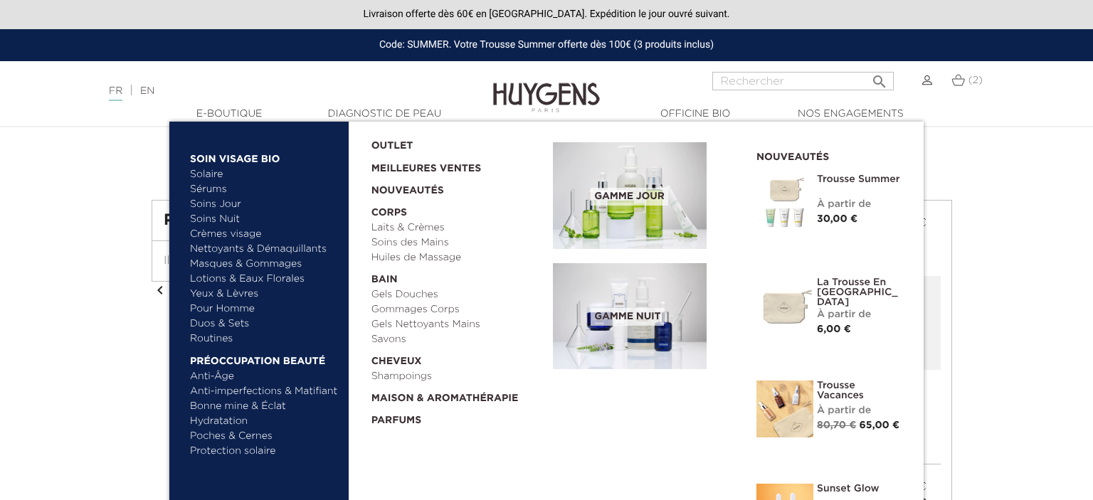
click at [224, 203] on link "Soins Jour" at bounding box center [264, 204] width 149 height 15
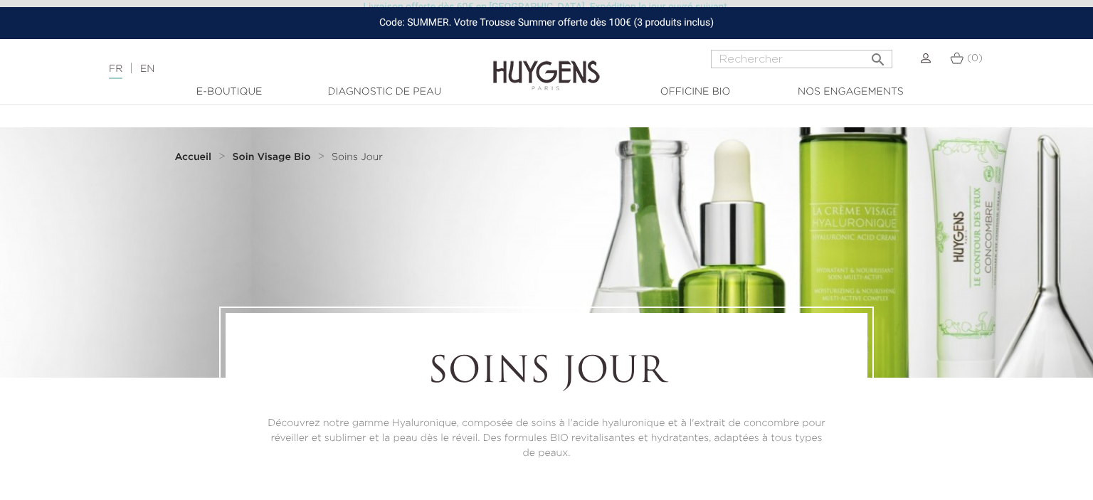
scroll to position [225, 0]
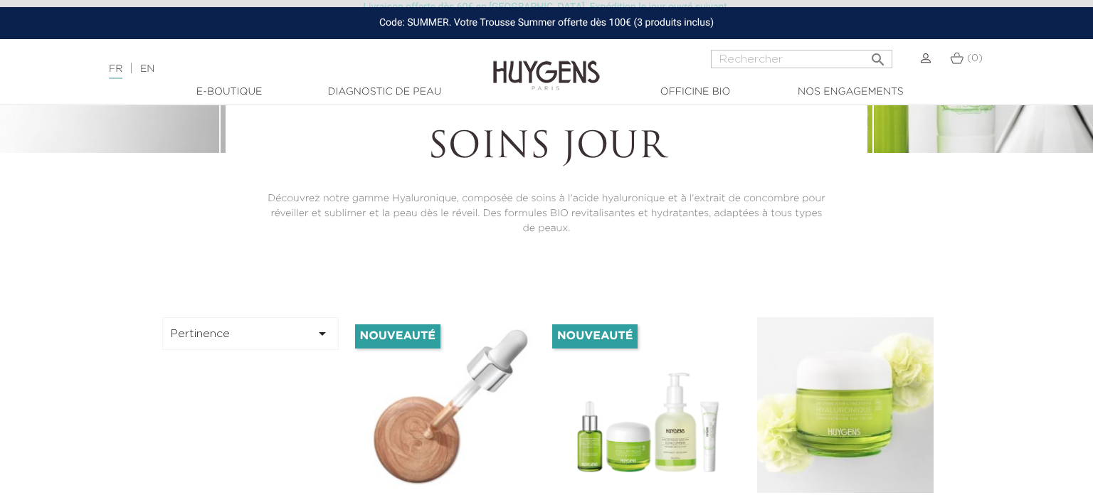
click at [448, 417] on img at bounding box center [451, 405] width 176 height 176
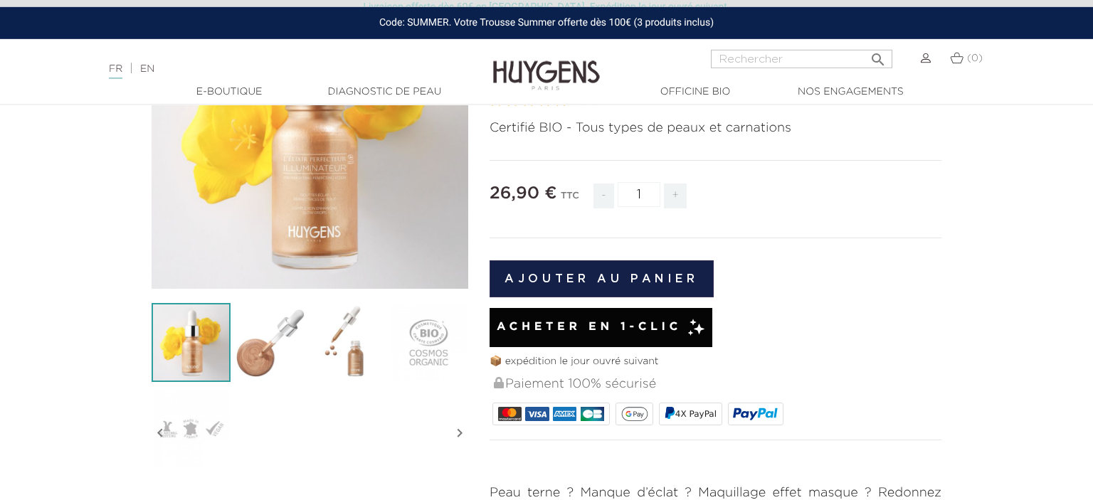
scroll to position [225, 0]
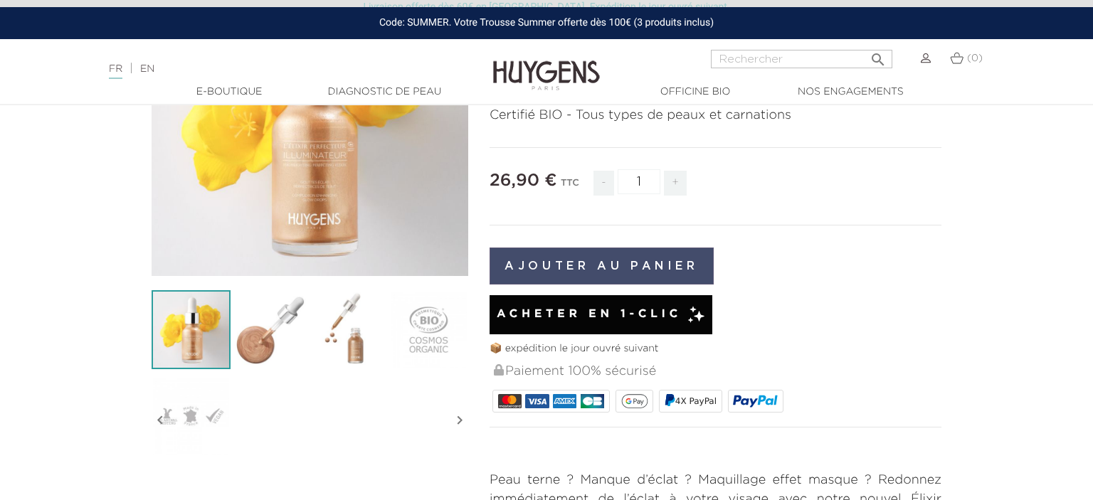
click at [630, 263] on button "Ajouter au panier" at bounding box center [602, 266] width 224 height 37
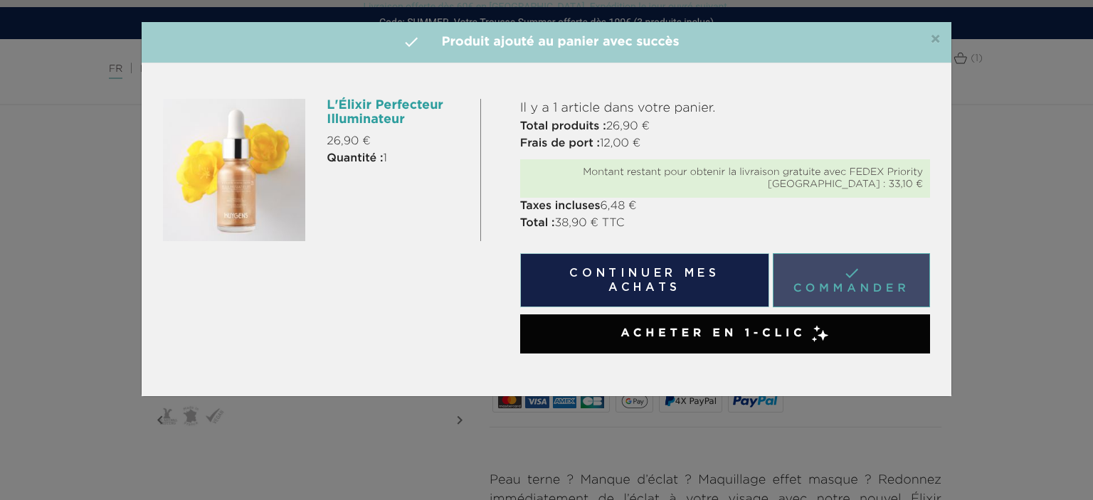
click at [833, 275] on link " Commander" at bounding box center [851, 280] width 157 height 54
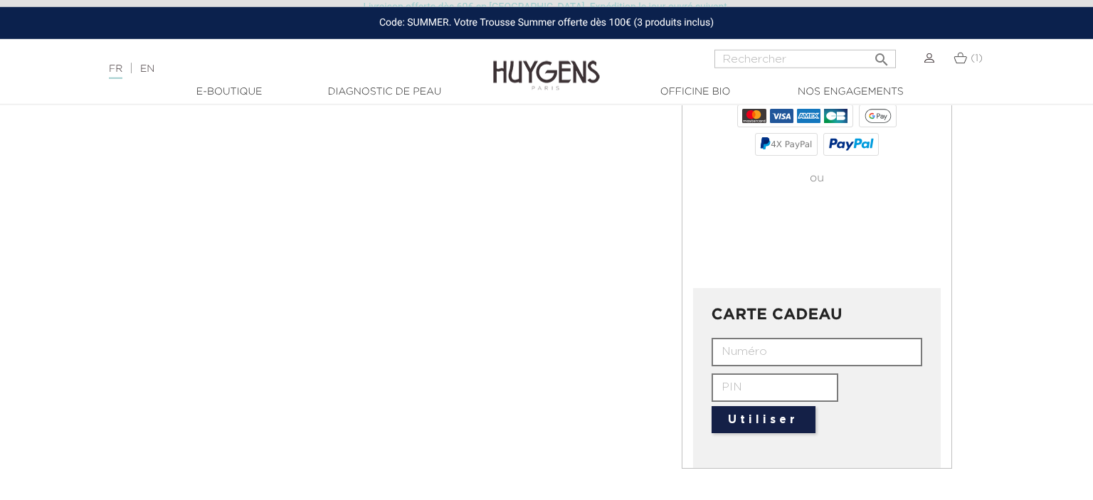
scroll to position [676, 0]
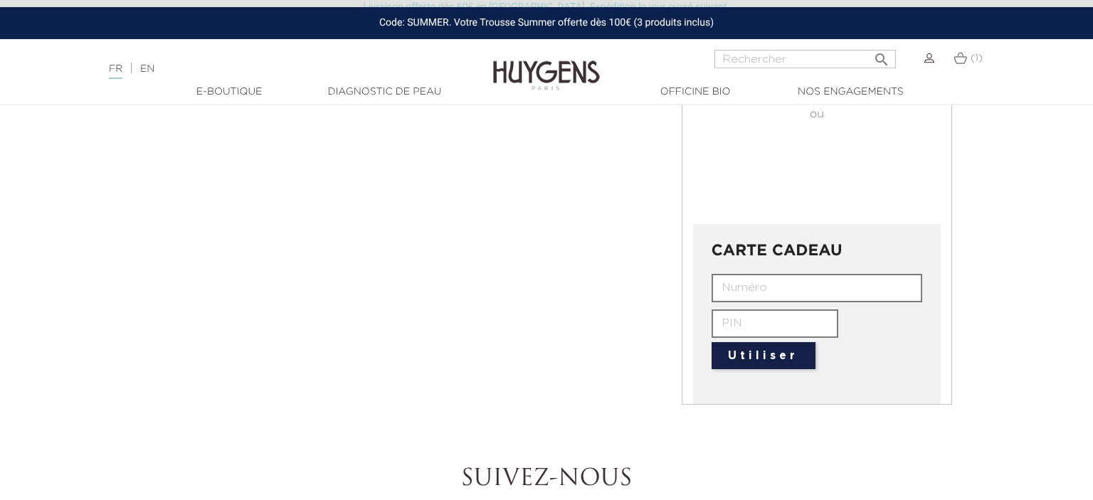
click at [738, 289] on input "text" at bounding box center [817, 288] width 211 height 28
type input "HUYG-4V9V-JKMC-6QV7"
click at [747, 321] on input "text" at bounding box center [775, 324] width 127 height 28
type input "6599"
drag, startPoint x: 752, startPoint y: 386, endPoint x: 766, endPoint y: 363, distance: 27.1
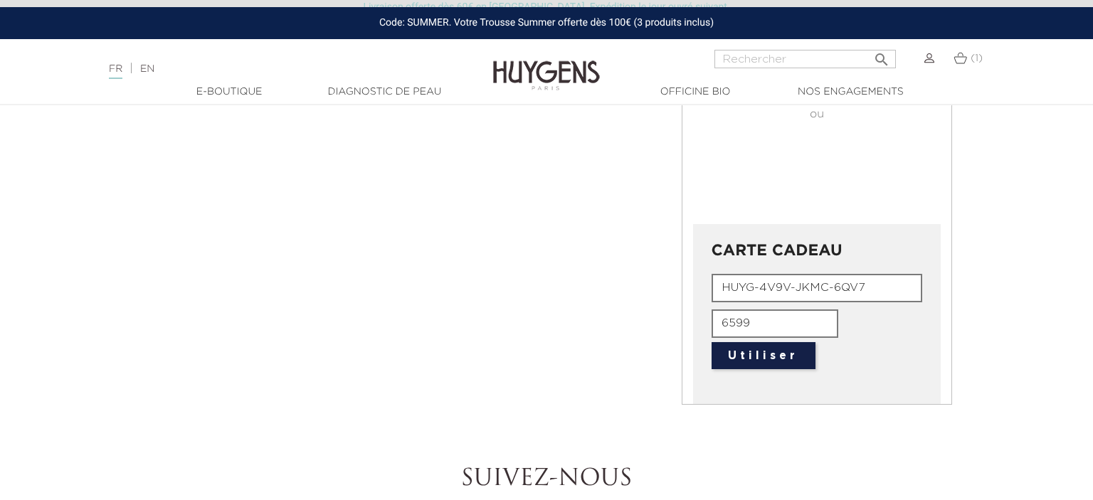
click at [758, 375] on div "CARTE CADEAU HUYG-4V9V-JKMC-6QV7 6599 Utiliser  " at bounding box center [817, 314] width 248 height 180
click at [769, 349] on button "Utiliser" at bounding box center [764, 355] width 104 height 27
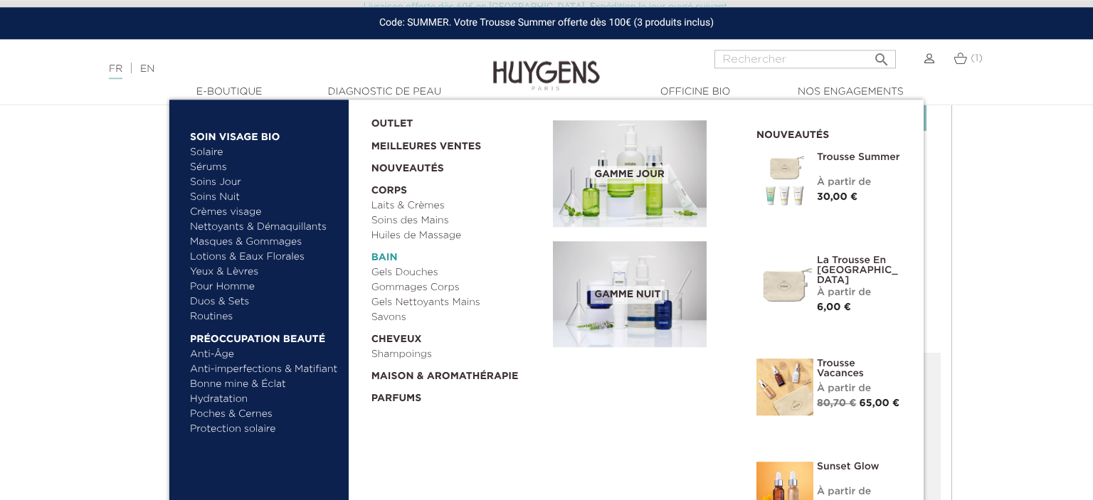
scroll to position [601, 0]
